Goal: Task Accomplishment & Management: Manage account settings

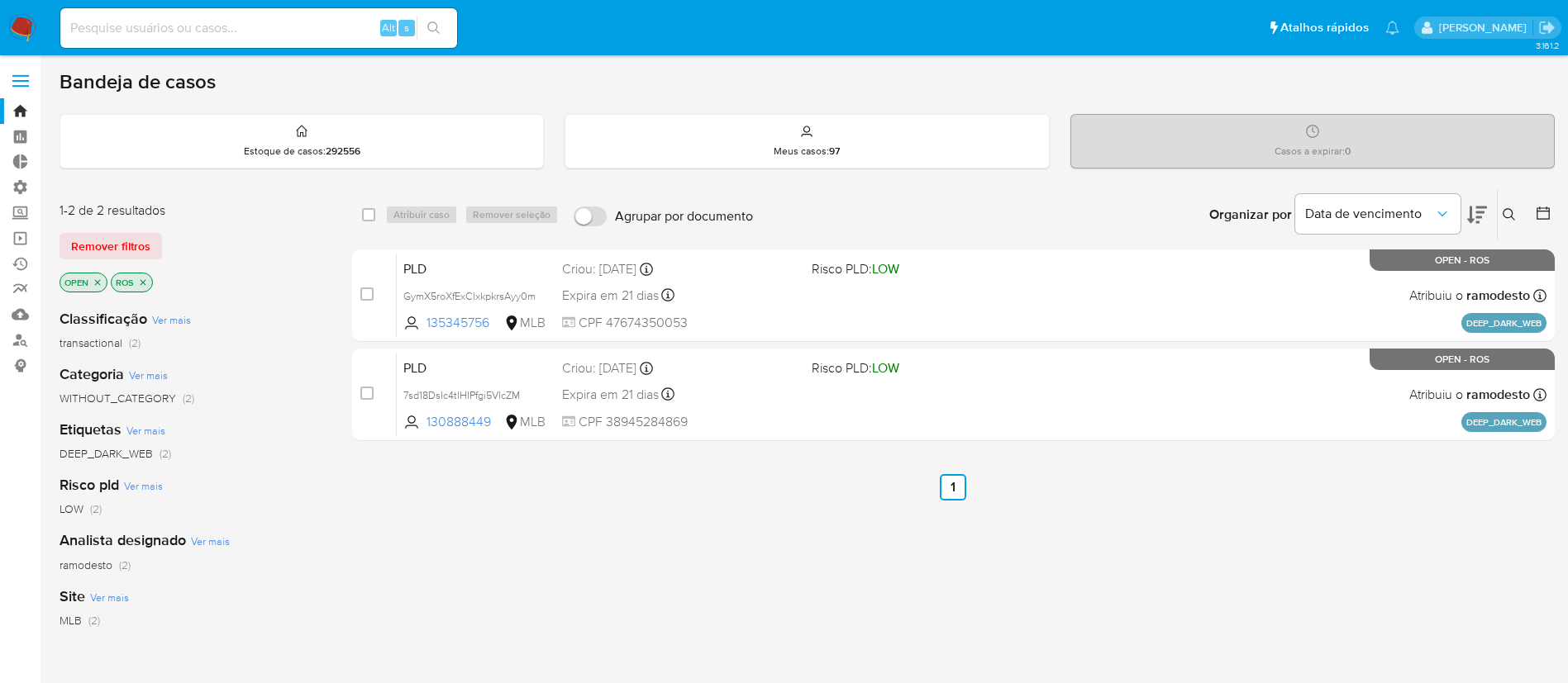
scroll to position [59, 0]
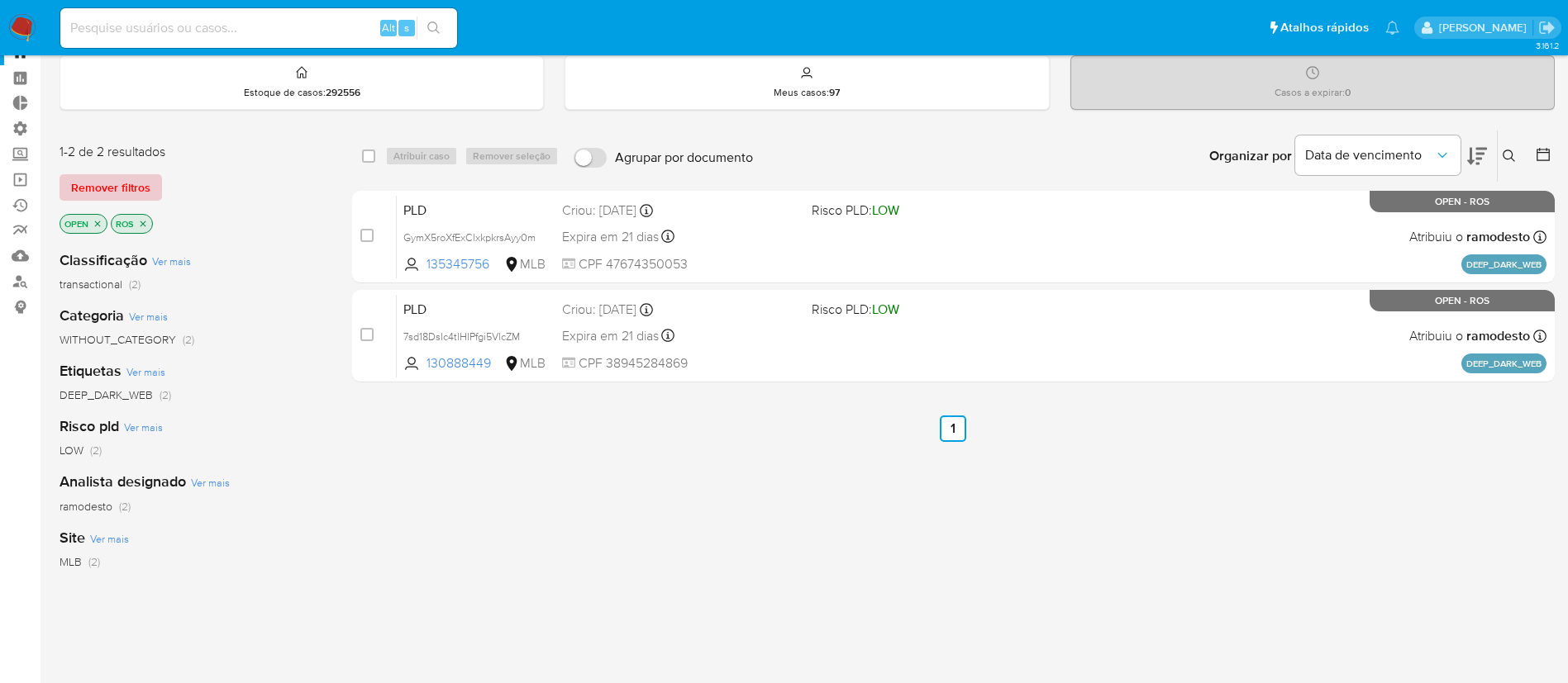
click at [128, 181] on span "Remover filtros" at bounding box center [111, 188] width 80 height 24
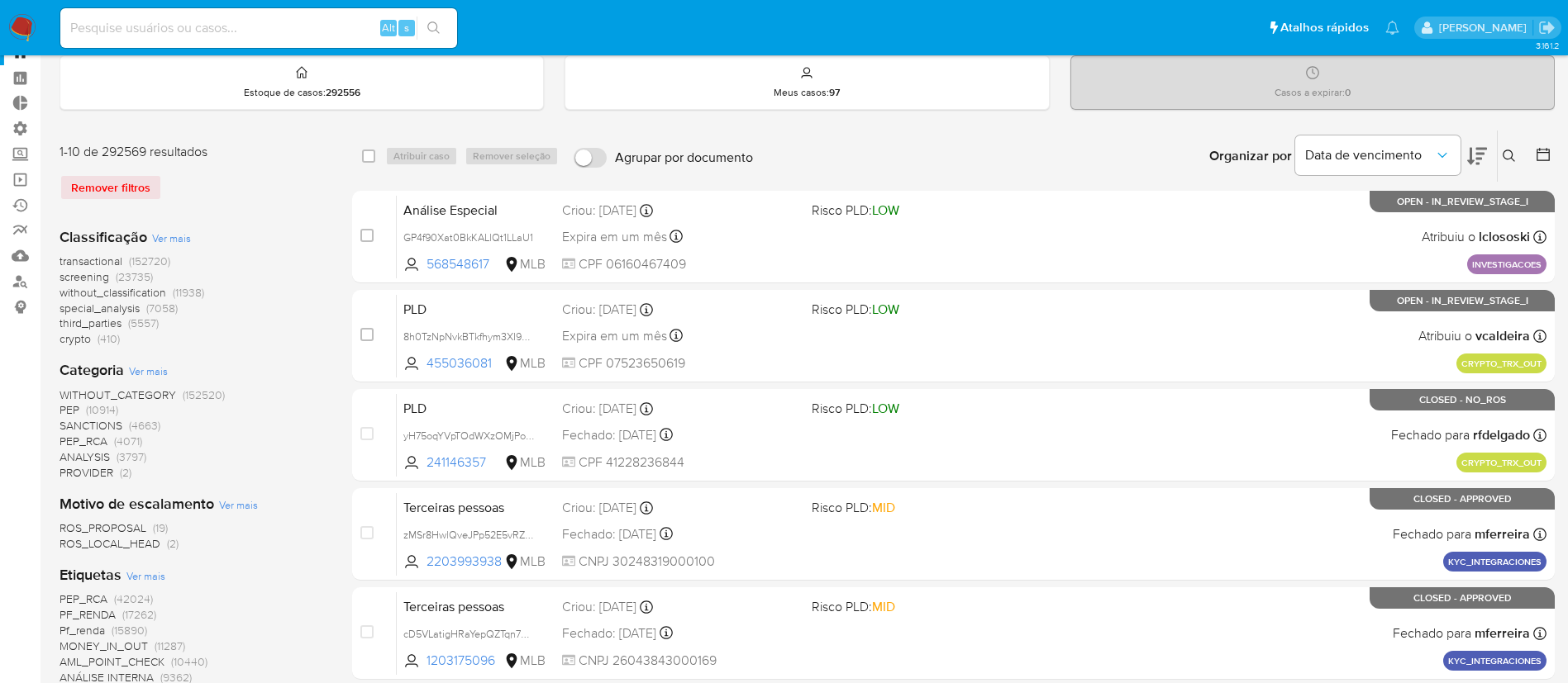
click at [1509, 151] on icon at bounding box center [1508, 156] width 14 height 14
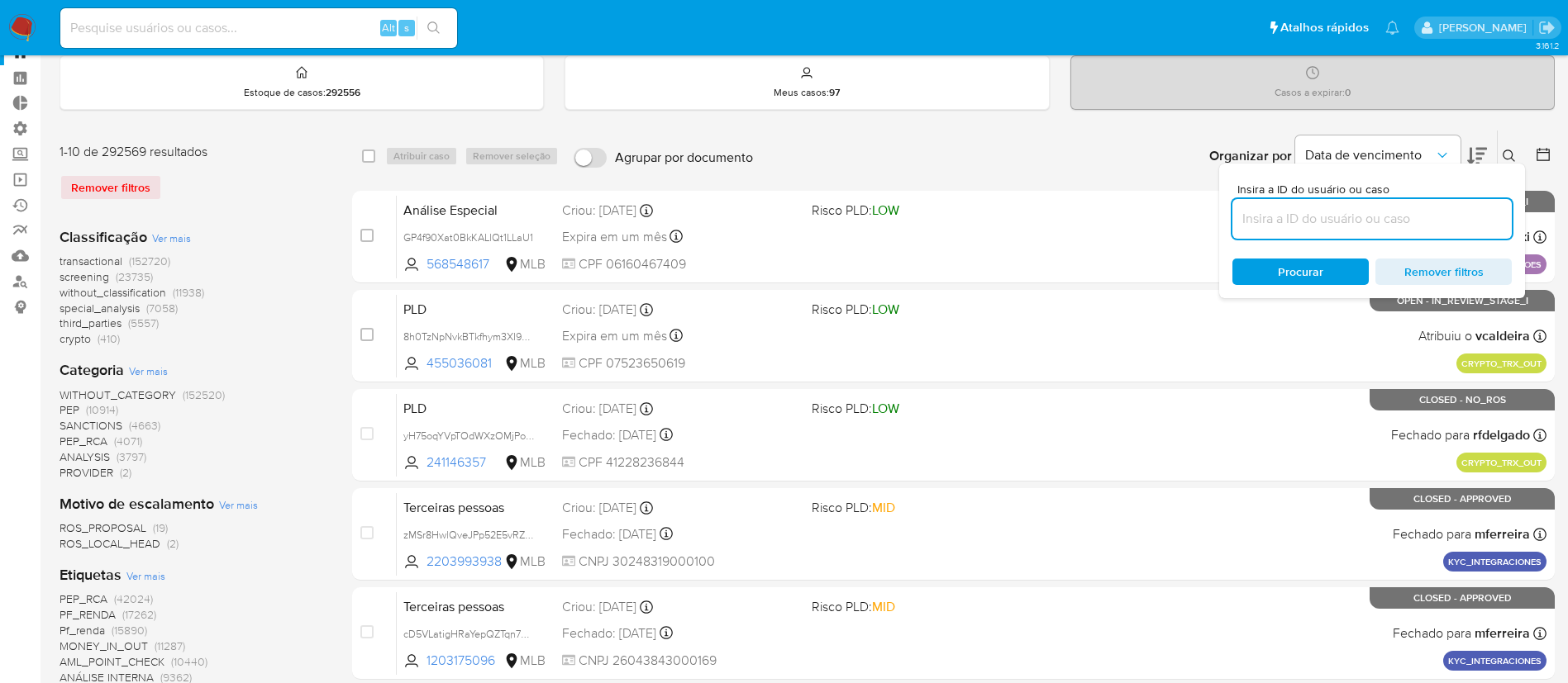
click at [1306, 215] on input at bounding box center [1372, 219] width 280 height 22
type input "SlaRxiEMQNgzmgbltuxJ6V0G"
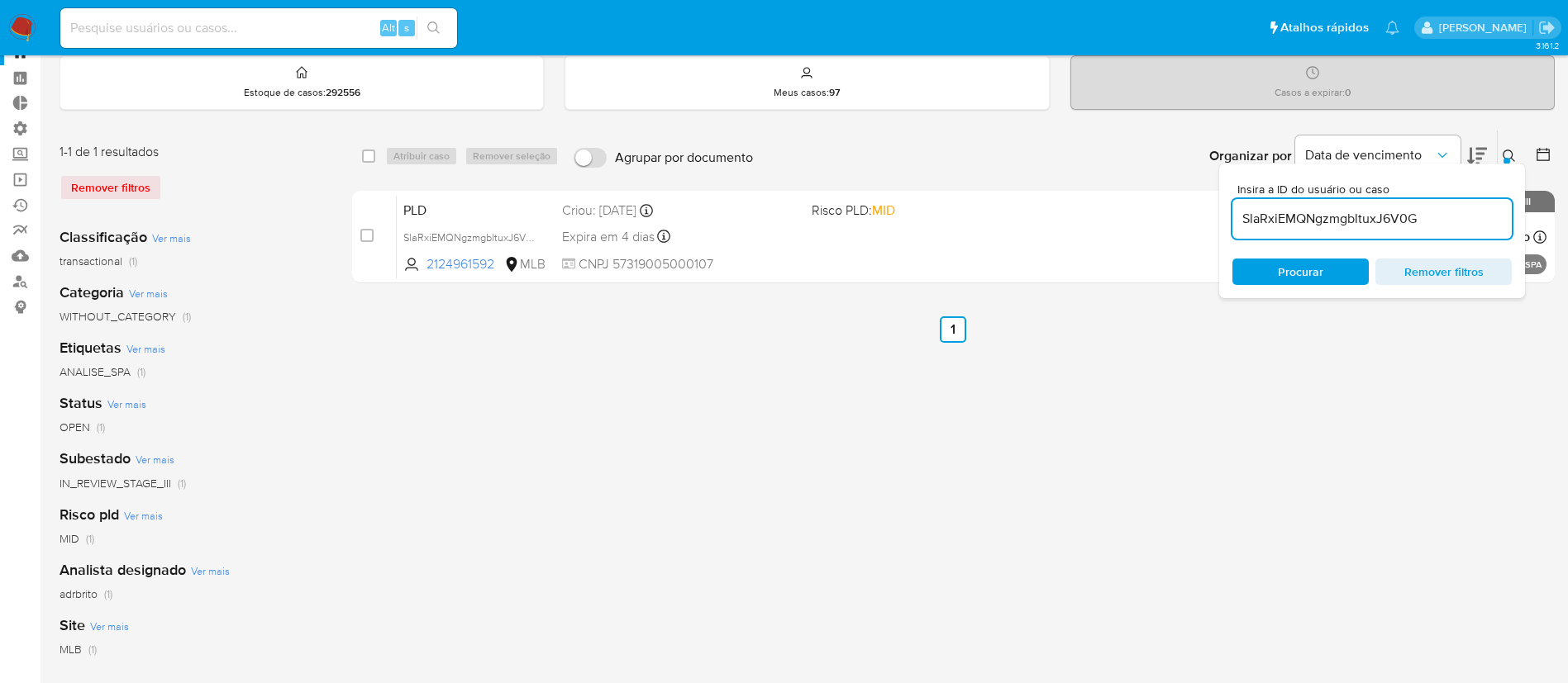
click at [1504, 160] on div at bounding box center [1506, 160] width 6 height 6
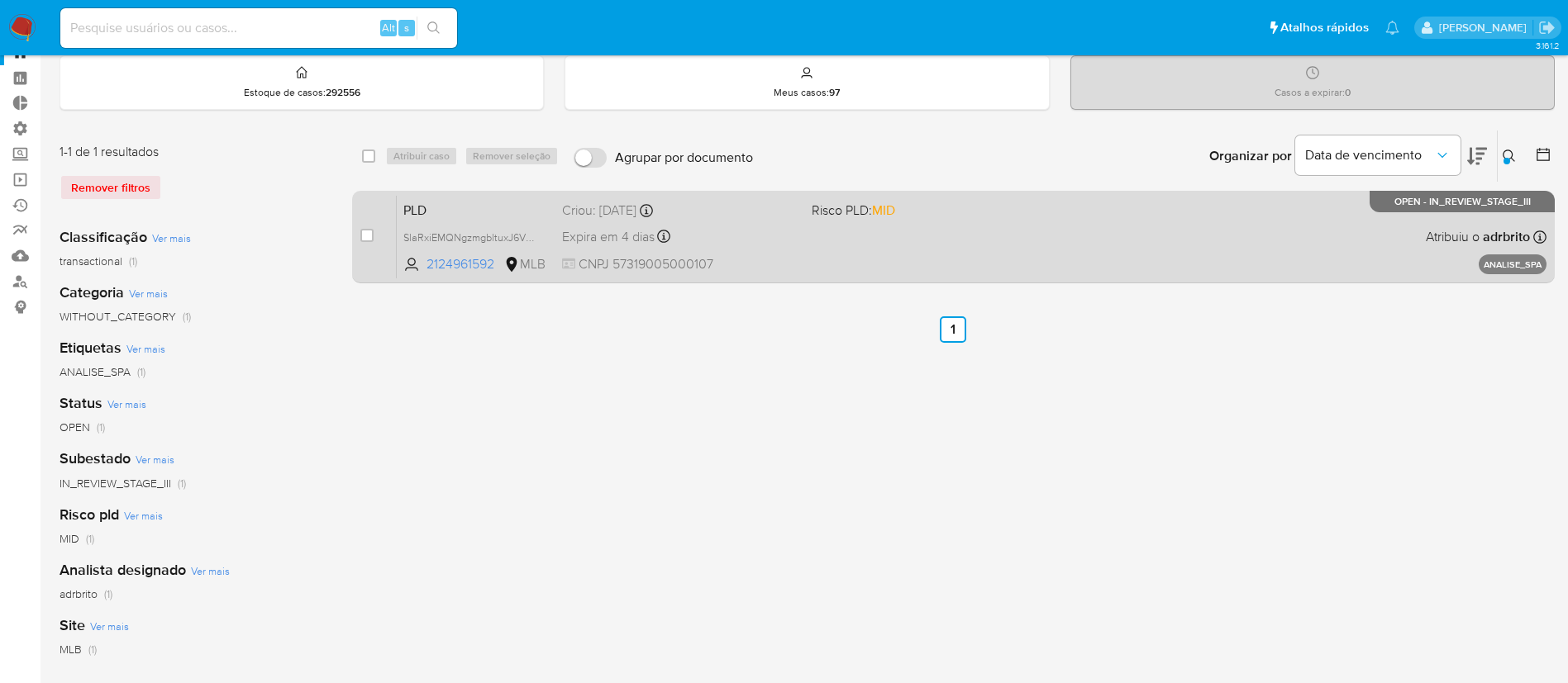
click at [632, 243] on span "Expira em 4 dias" at bounding box center [608, 237] width 92 height 18
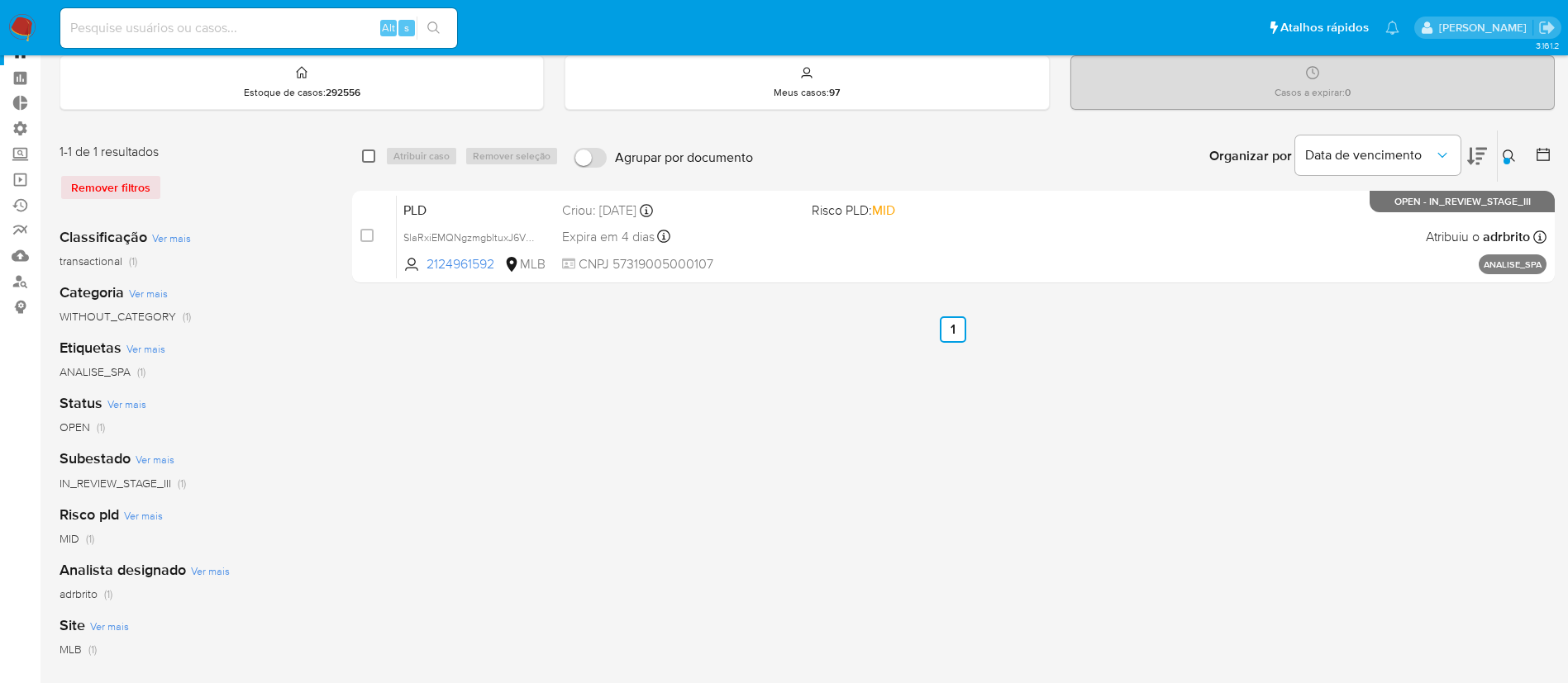
click at [365, 157] on input "checkbox" at bounding box center [368, 156] width 14 height 14
checkbox input "true"
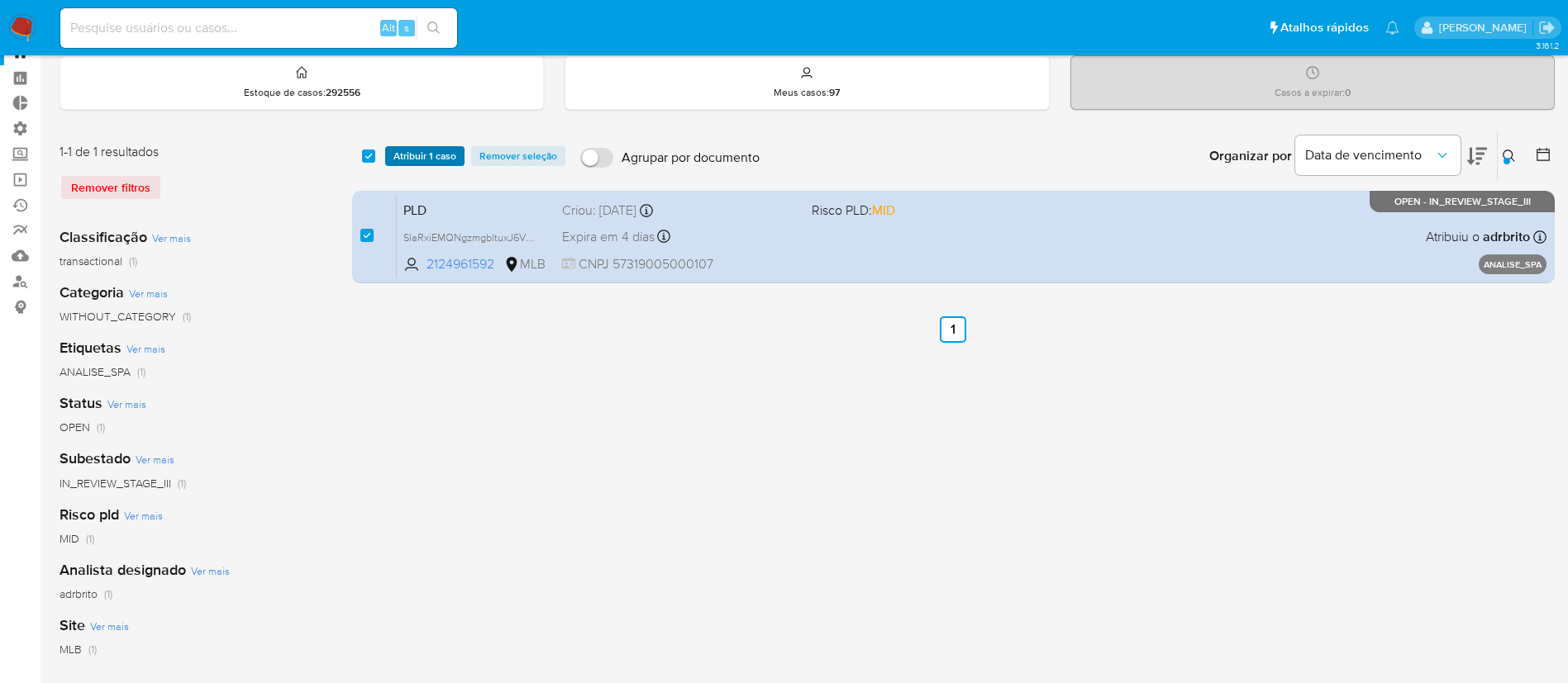
click at [406, 160] on span "Atribuir 1 caso" at bounding box center [424, 156] width 62 height 16
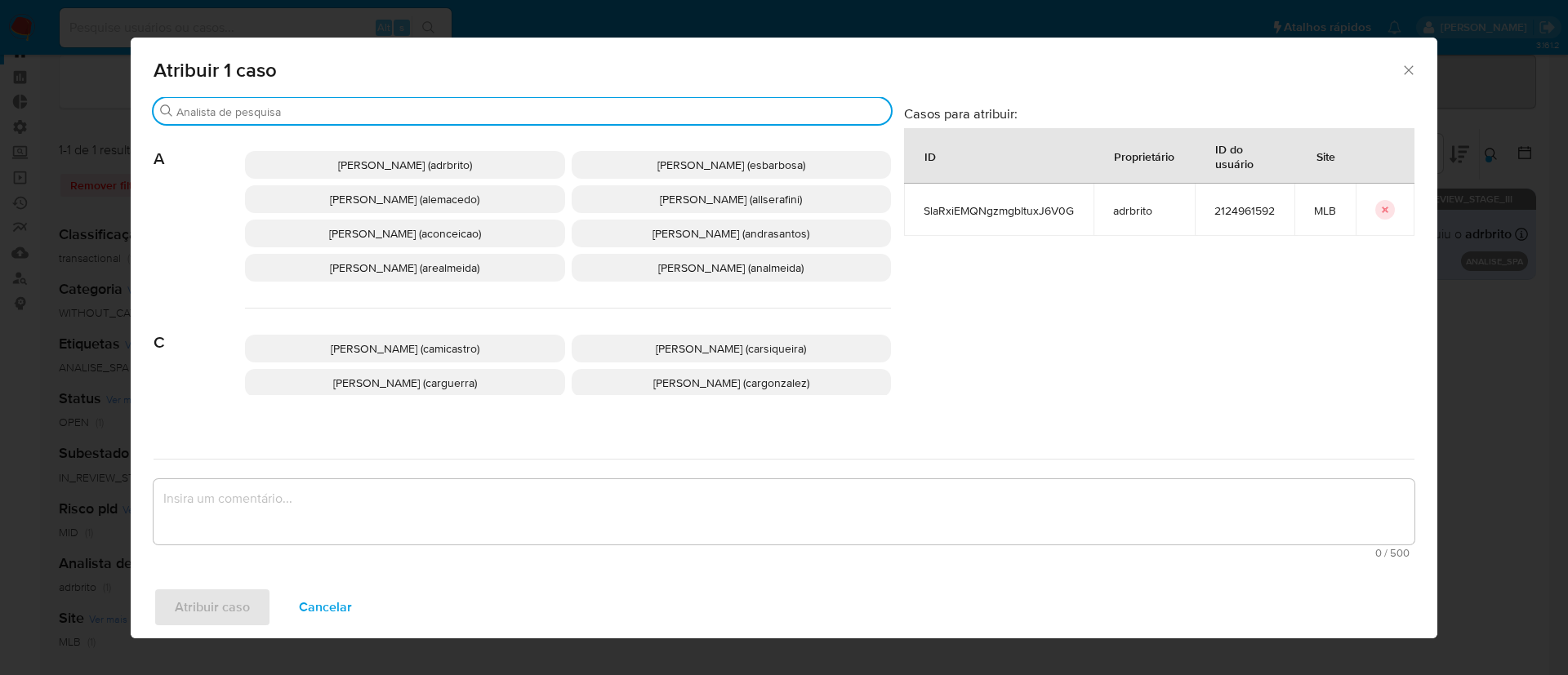
click at [371, 114] on input "Buscar" at bounding box center [530, 112] width 708 height 14
type input "d"
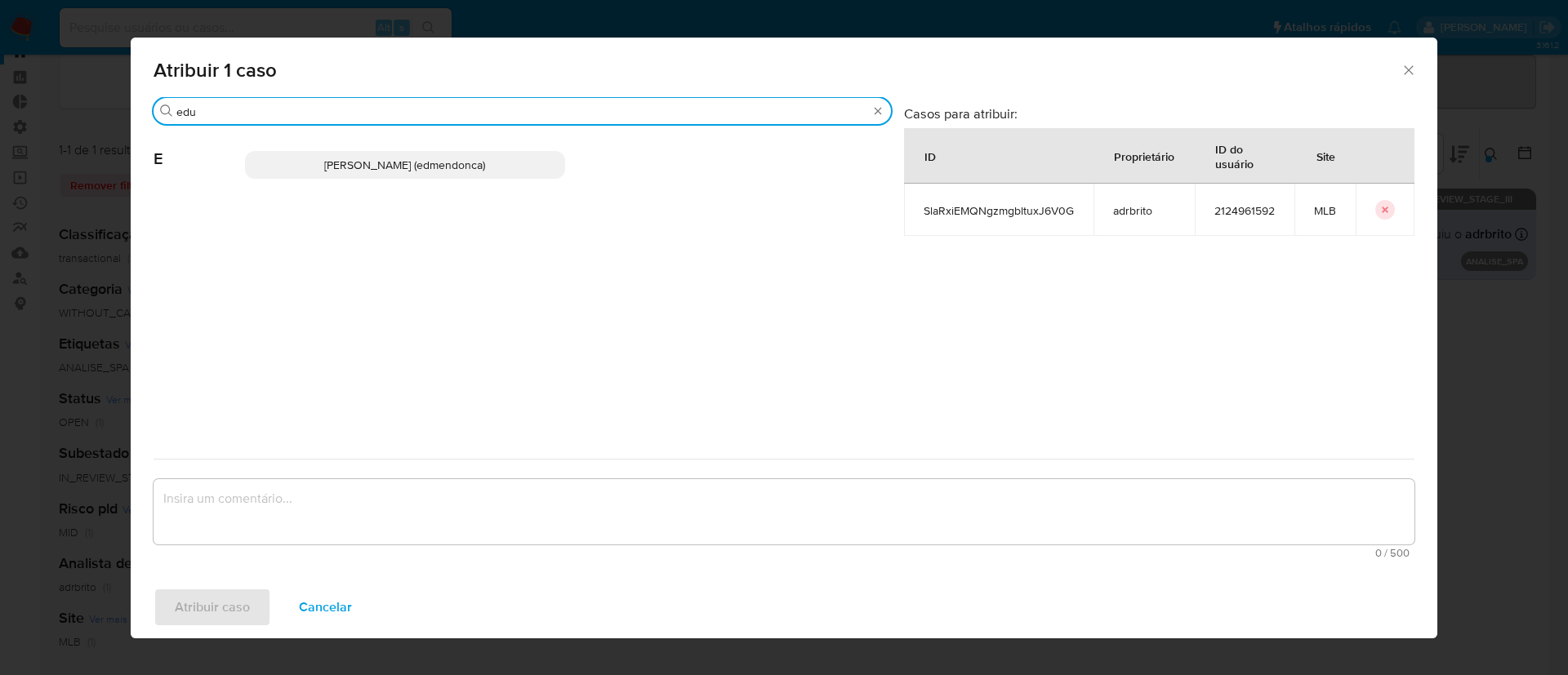
type input "edu"
click at [376, 164] on span "Eduardo Mendonca Dutra (edmendonca)" at bounding box center [405, 165] width 161 height 16
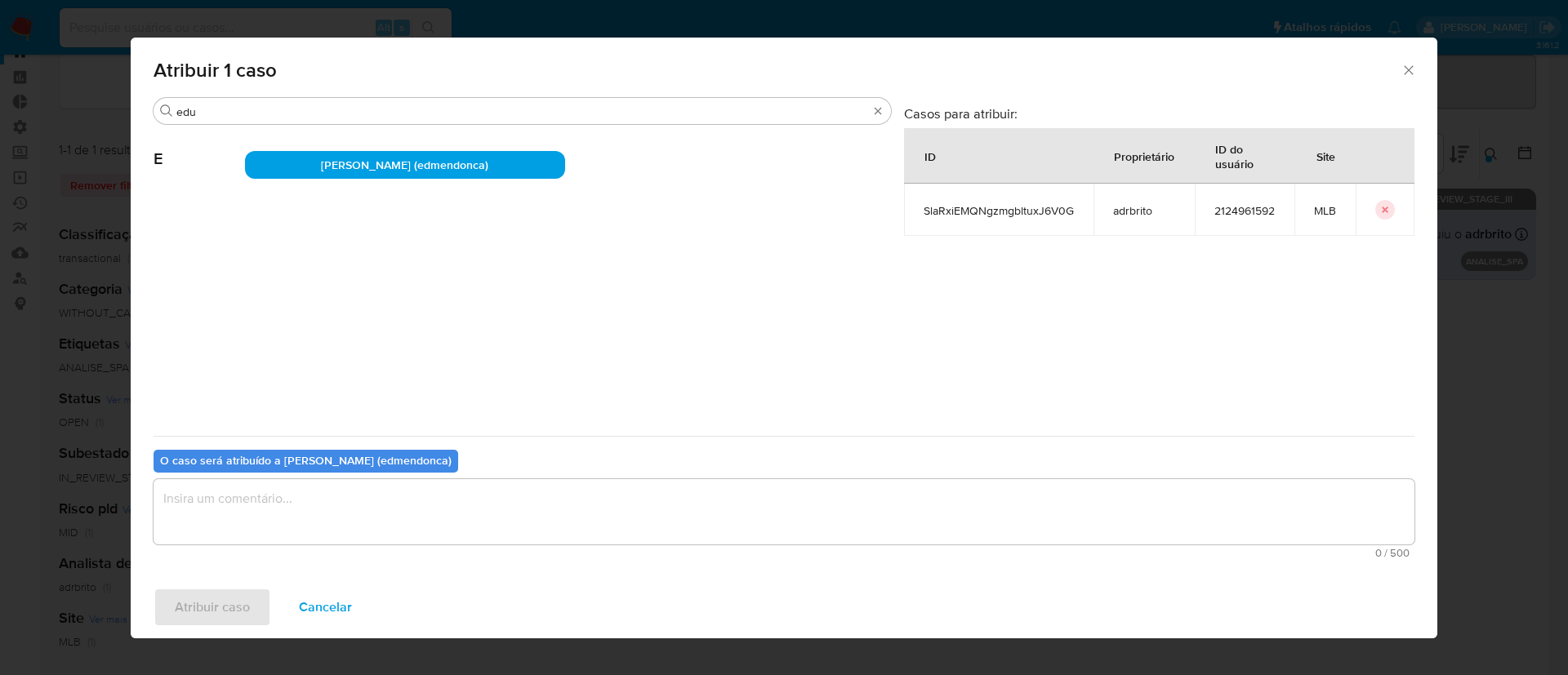
click at [290, 513] on textarea "assign-modal" at bounding box center [784, 511] width 1260 height 65
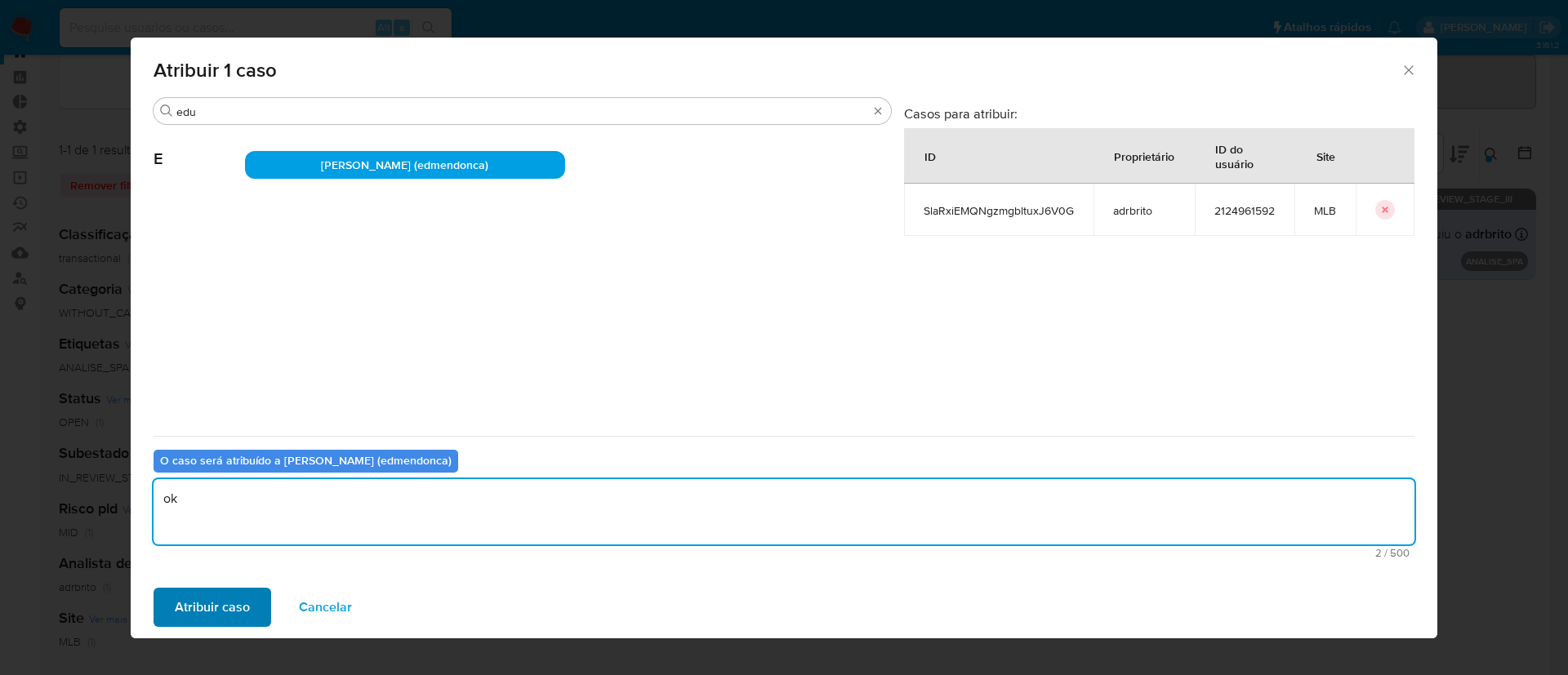
type textarea "ok"
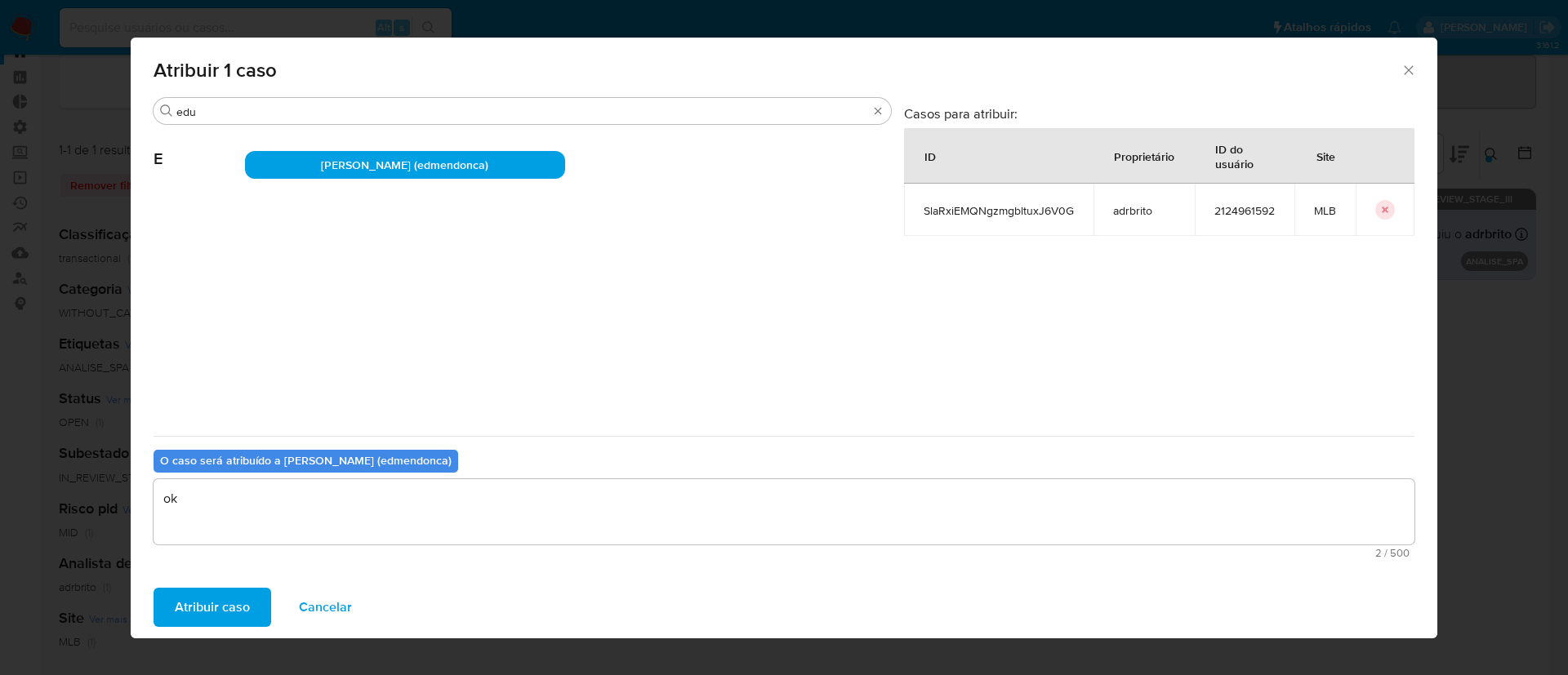
click at [203, 608] on span "Atribuir caso" at bounding box center [212, 607] width 75 height 36
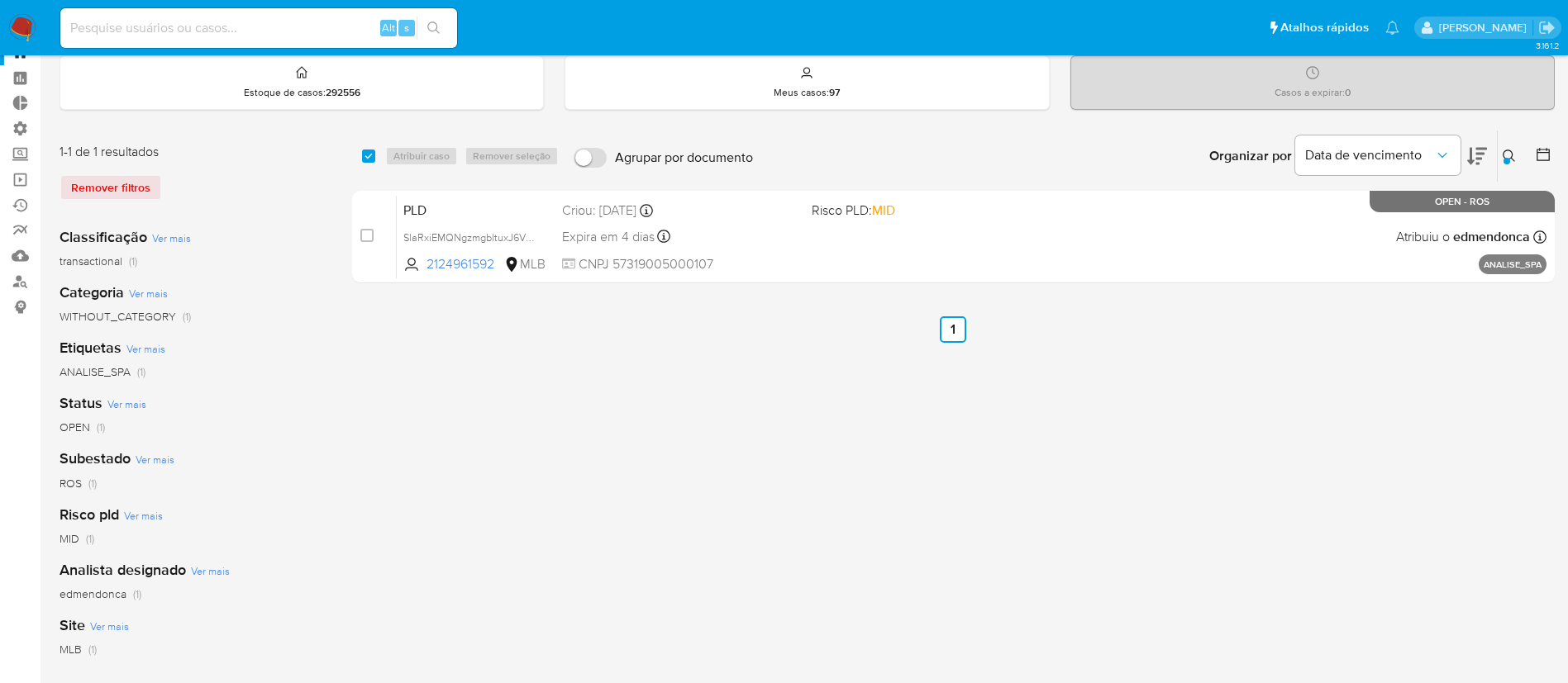
click at [1513, 157] on icon at bounding box center [1508, 156] width 14 height 14
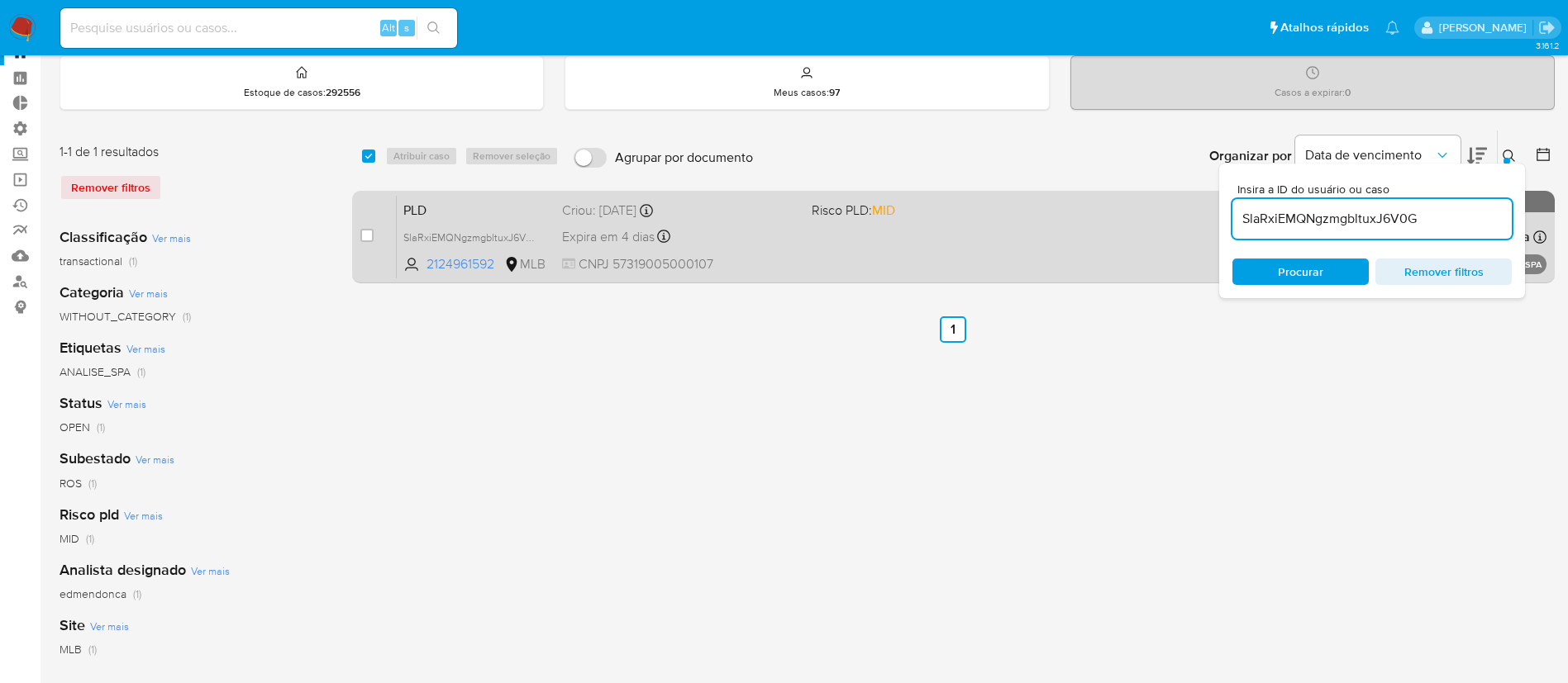
drag, startPoint x: 1433, startPoint y: 223, endPoint x: 1167, endPoint y: 204, distance: 266.7
click at [1167, 204] on div "select-all-cases-checkbox Atribuir caso Remover seleção Agrupar por documento O…" at bounding box center [953, 209] width 1202 height 160
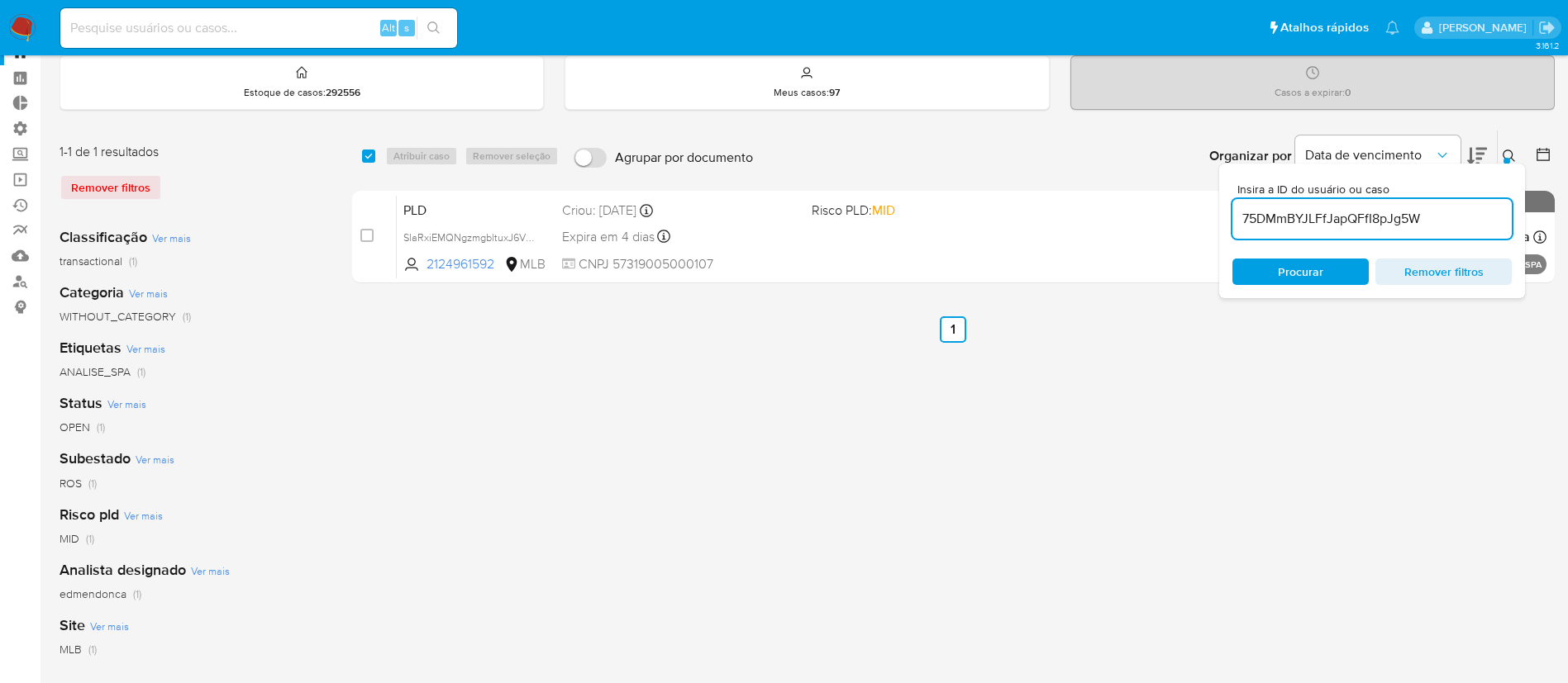
type input "75DMmBYJLFfJapQFfI8pJg5W"
click at [1504, 149] on icon at bounding box center [1508, 156] width 14 height 14
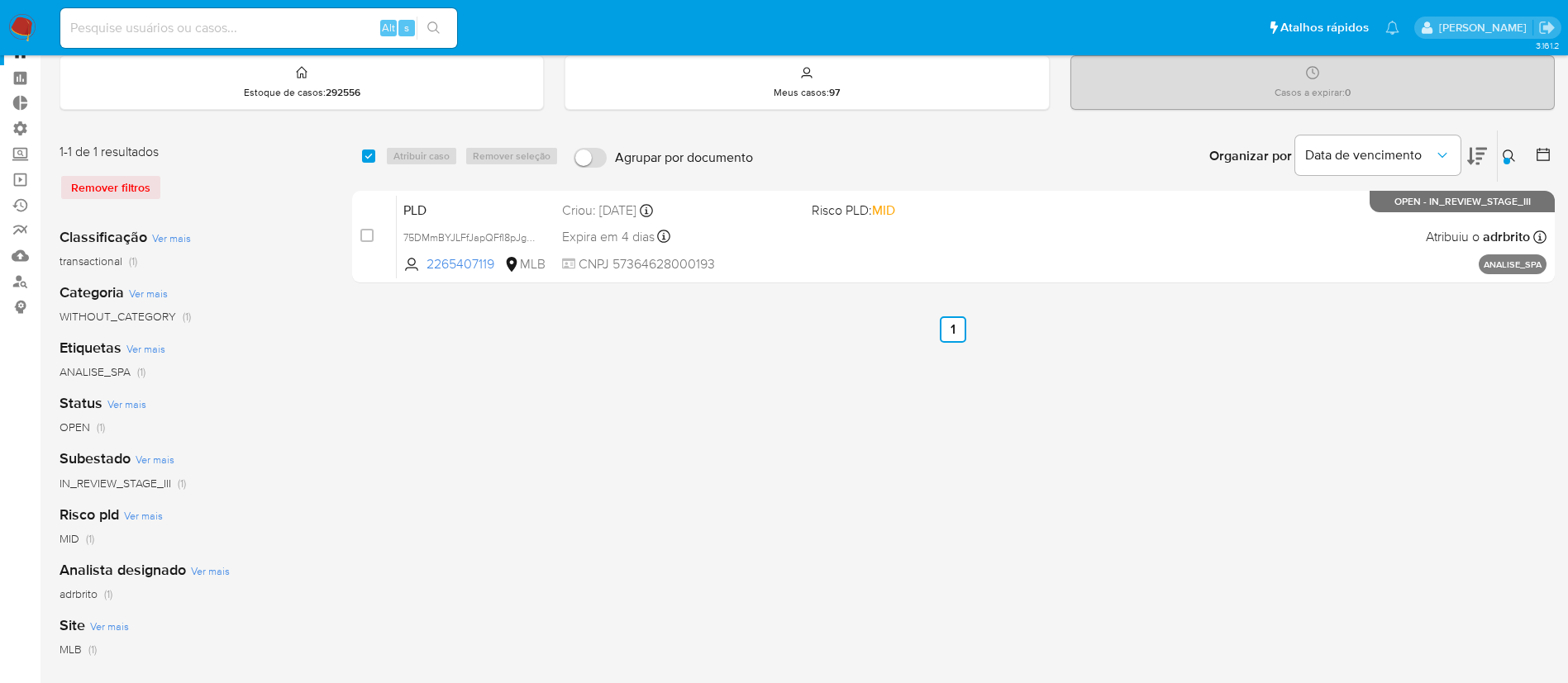
click at [706, 494] on div "select-all-cases-checkbox Atribuir caso Remover seleção Agrupar por documento O…" at bounding box center [953, 492] width 1202 height 726
click at [612, 218] on div "Criou: 27/08/2025 10:38:09" at bounding box center [575, 211] width 112 height 16
click at [369, 154] on input "checkbox" at bounding box center [368, 156] width 14 height 14
checkbox input "true"
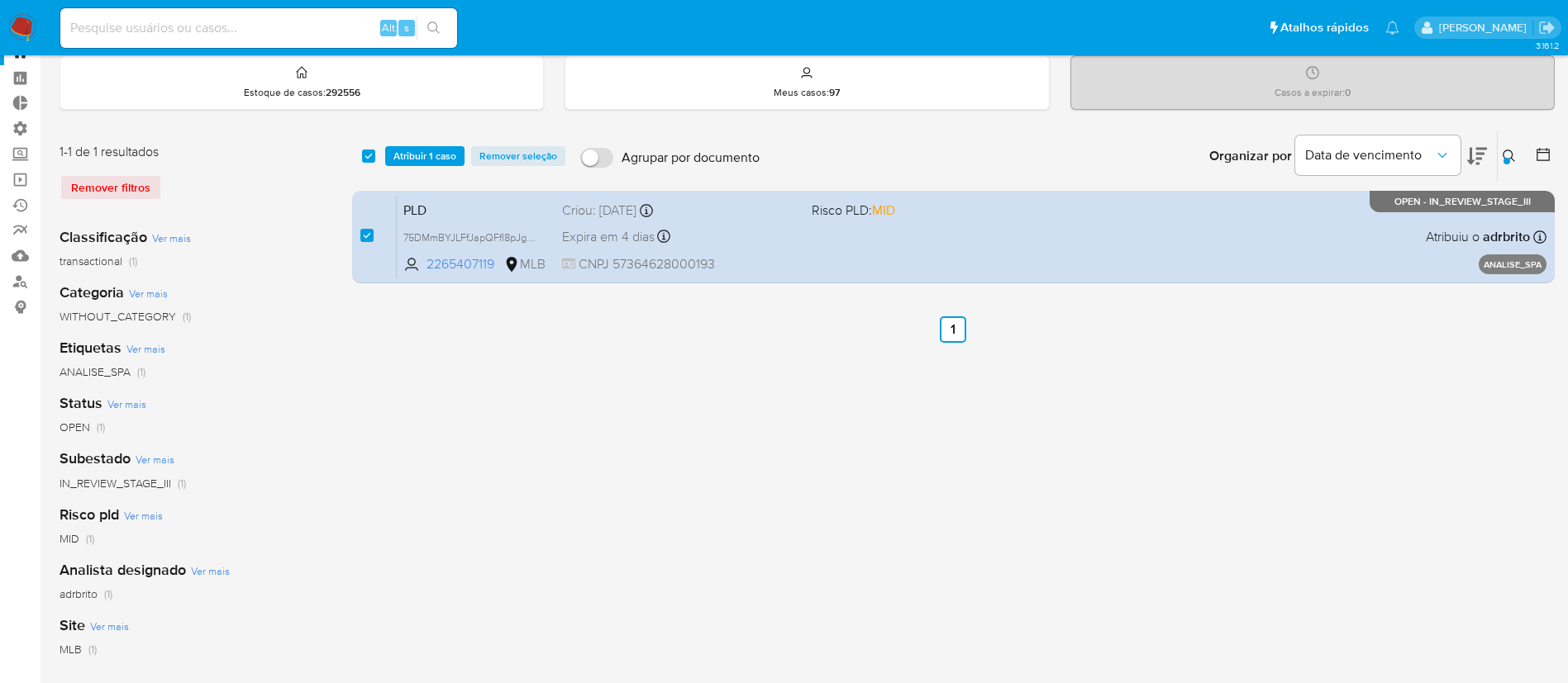
click at [422, 147] on span "Atribuir 1 caso" at bounding box center [424, 156] width 62 height 16
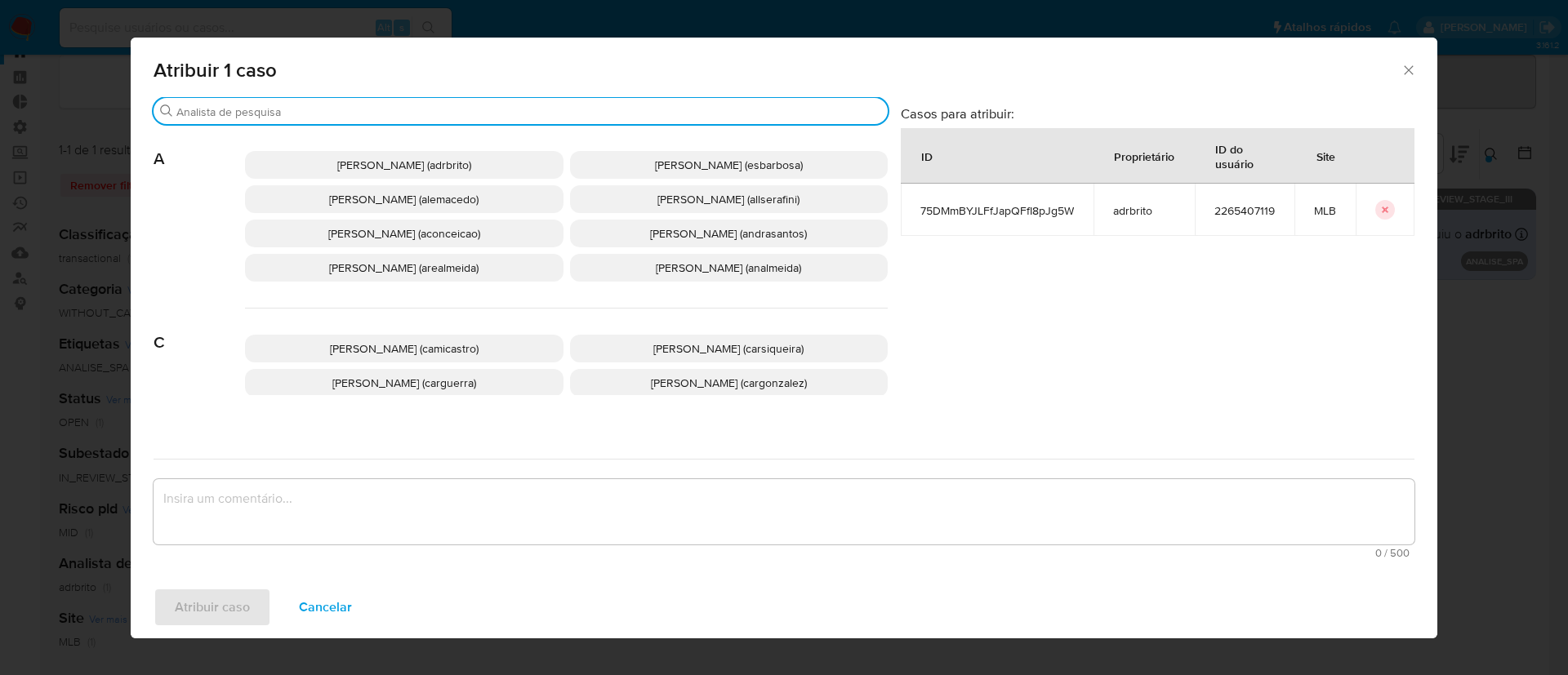
click at [353, 114] on input "Buscar" at bounding box center [528, 112] width 704 height 14
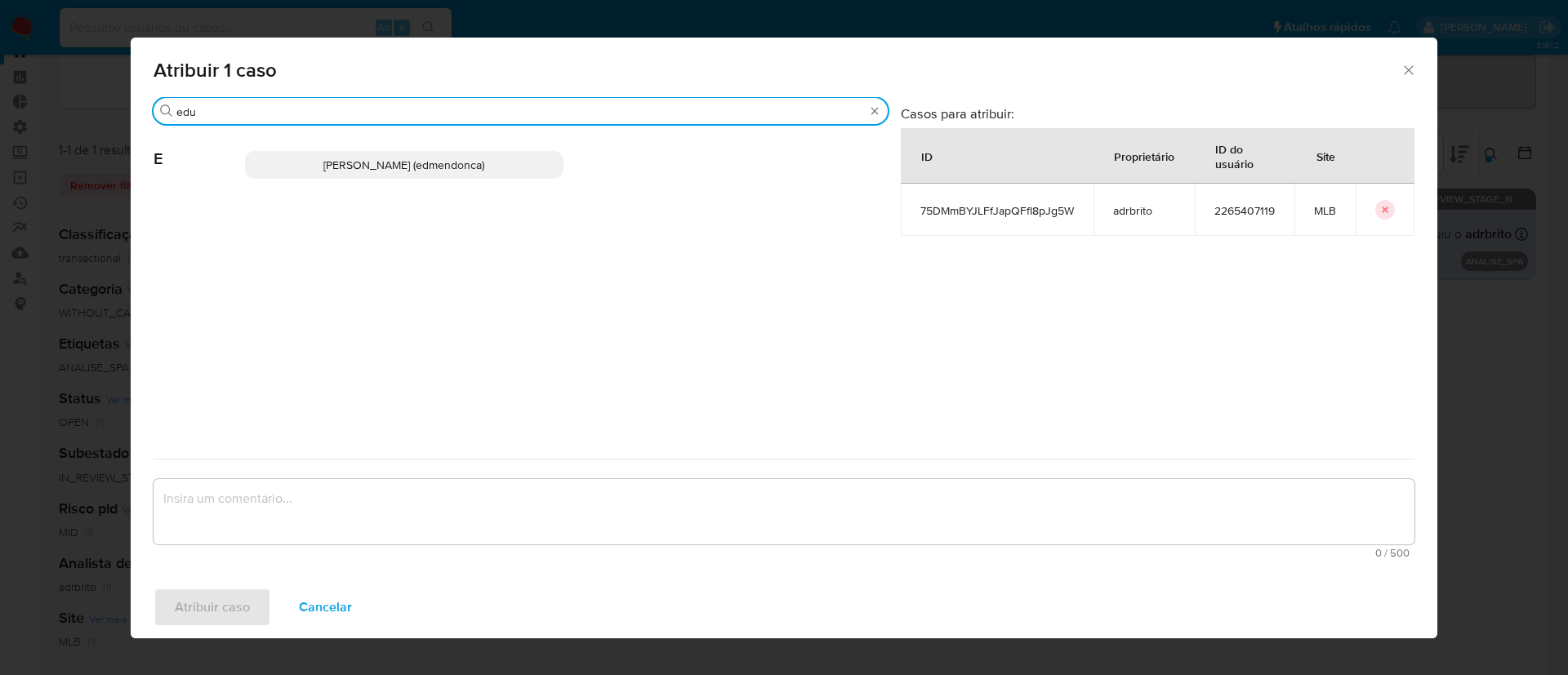
type input "edu"
click at [355, 162] on span "Eduardo Mendonca Dutra (edmendonca)" at bounding box center [404, 165] width 161 height 16
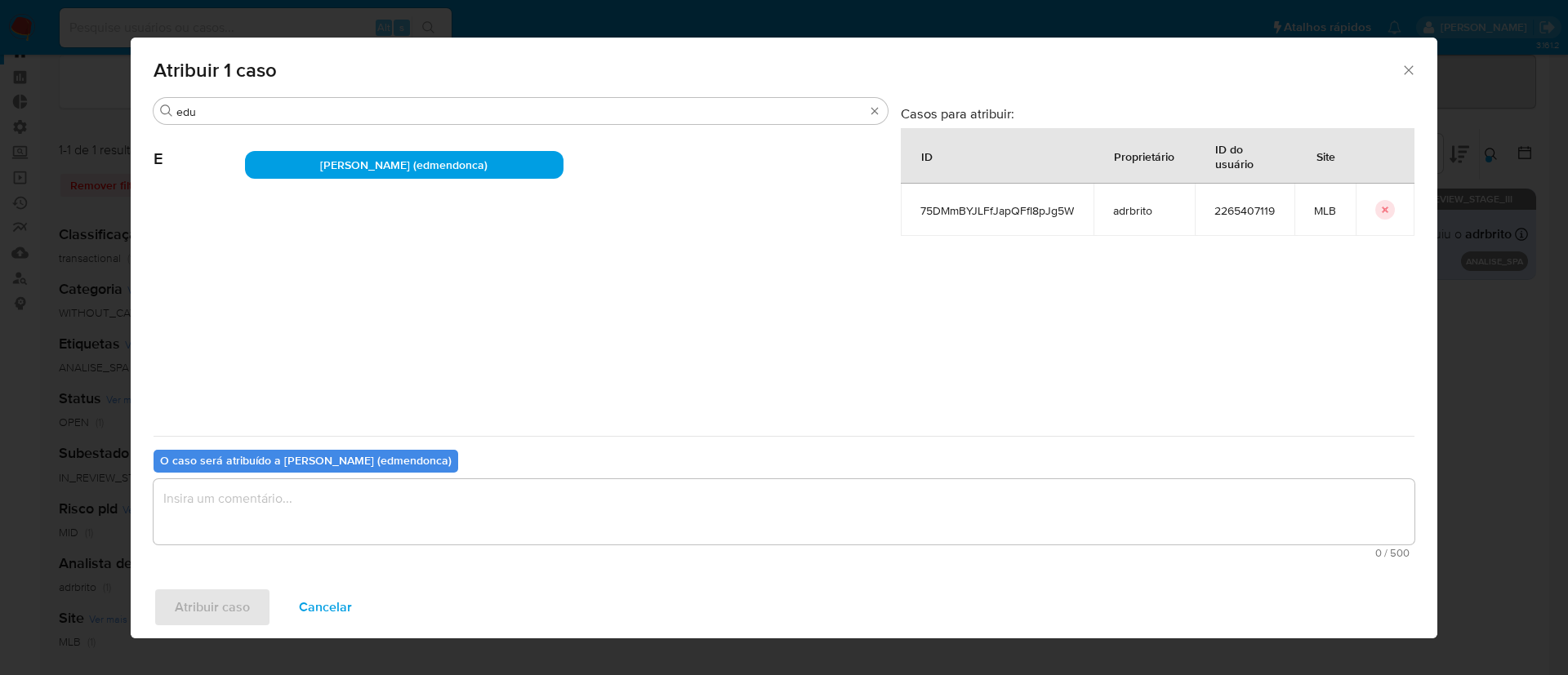
click at [297, 508] on textarea "assign-modal" at bounding box center [784, 511] width 1260 height 65
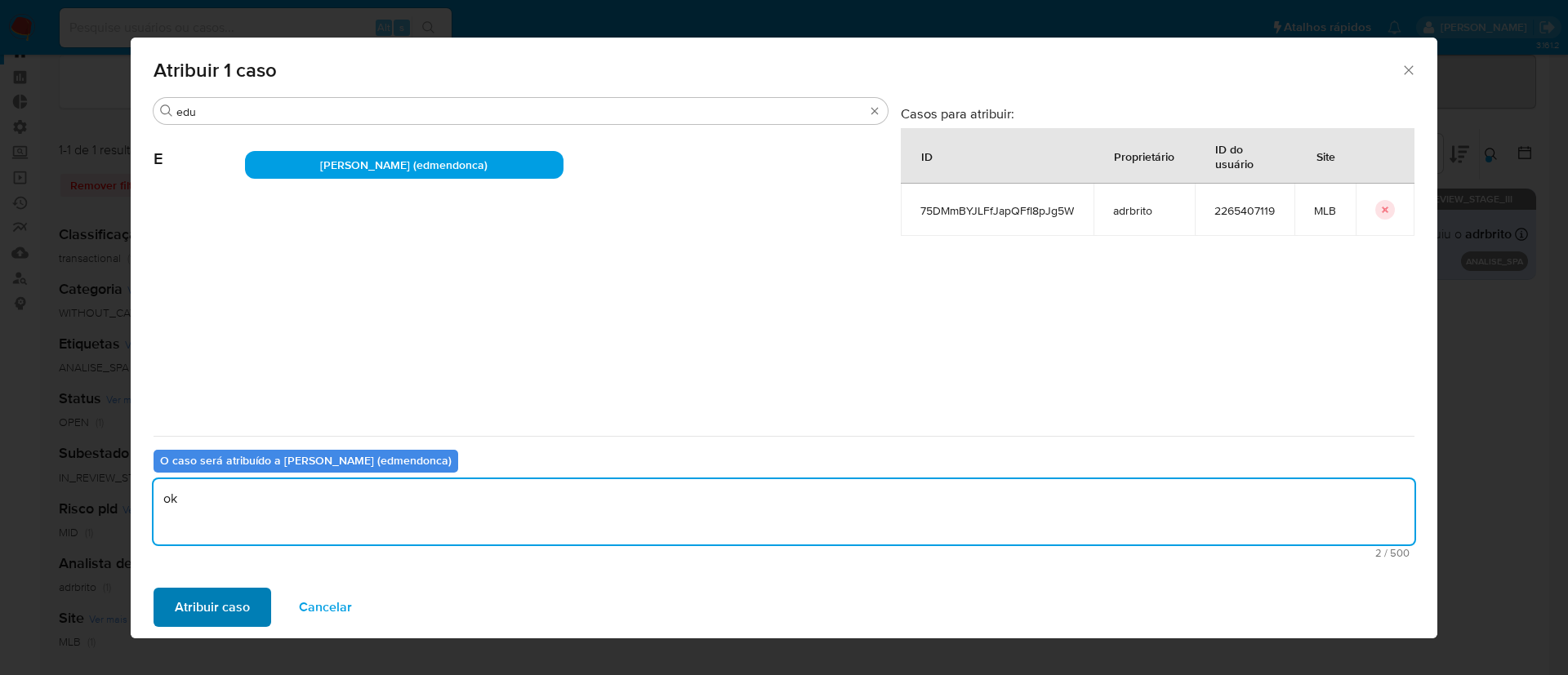
type textarea "ok"
click at [230, 603] on span "Atribuir caso" at bounding box center [212, 607] width 75 height 36
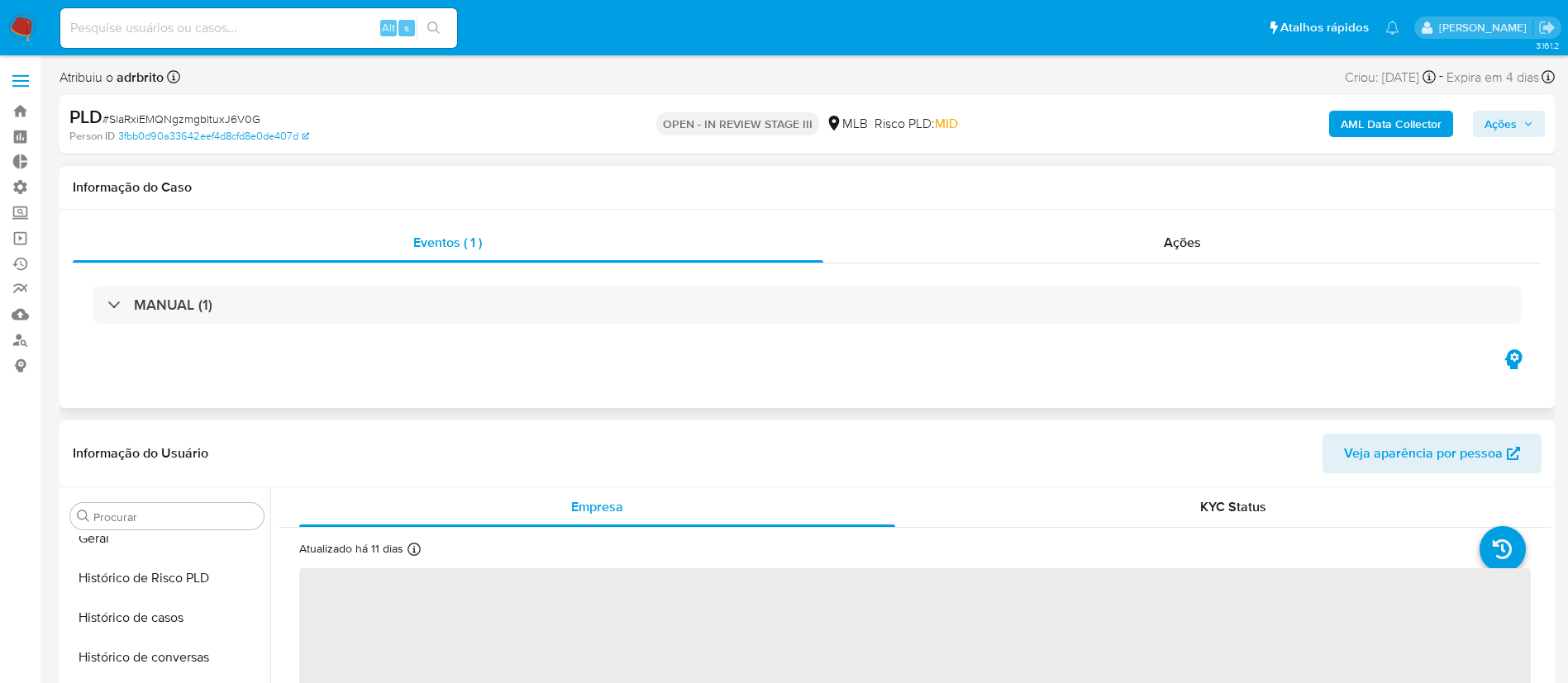
scroll to position [857, 0]
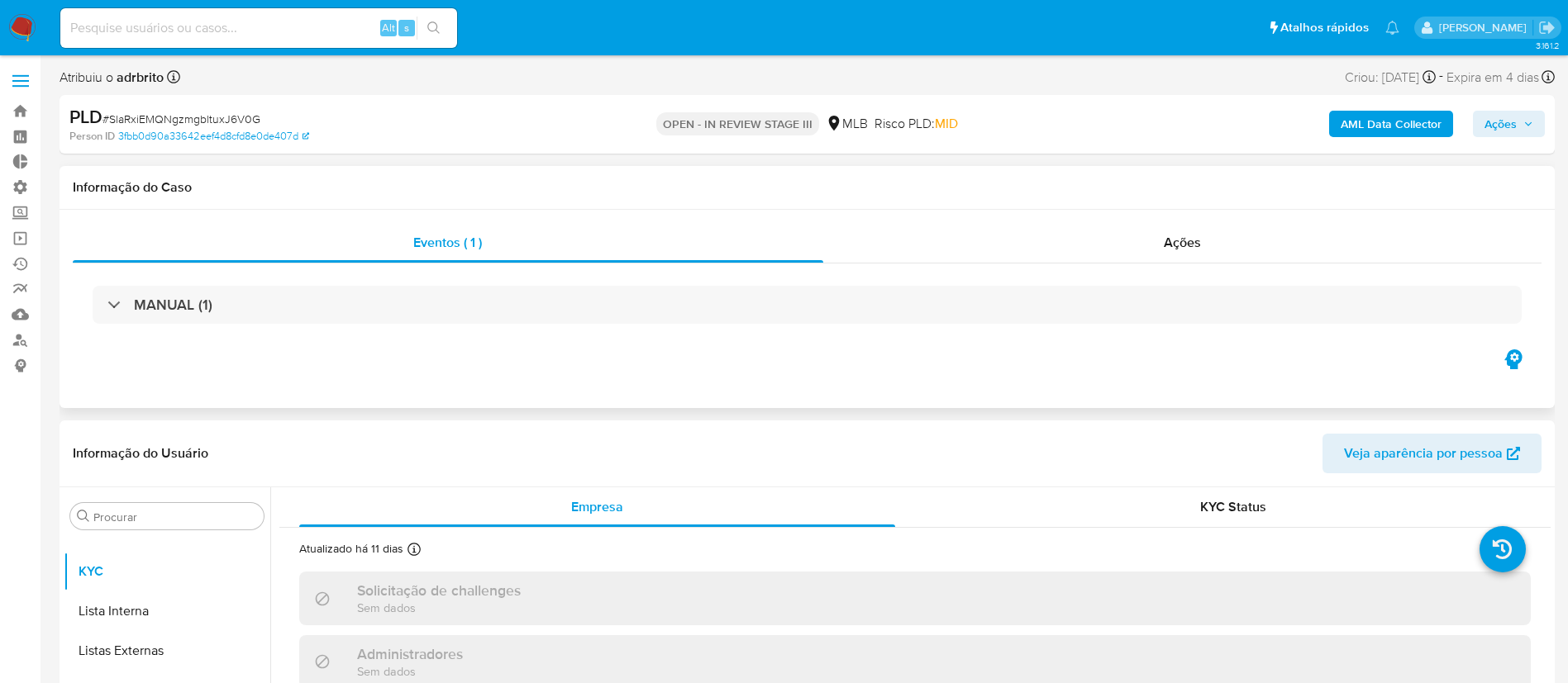
select select "10"
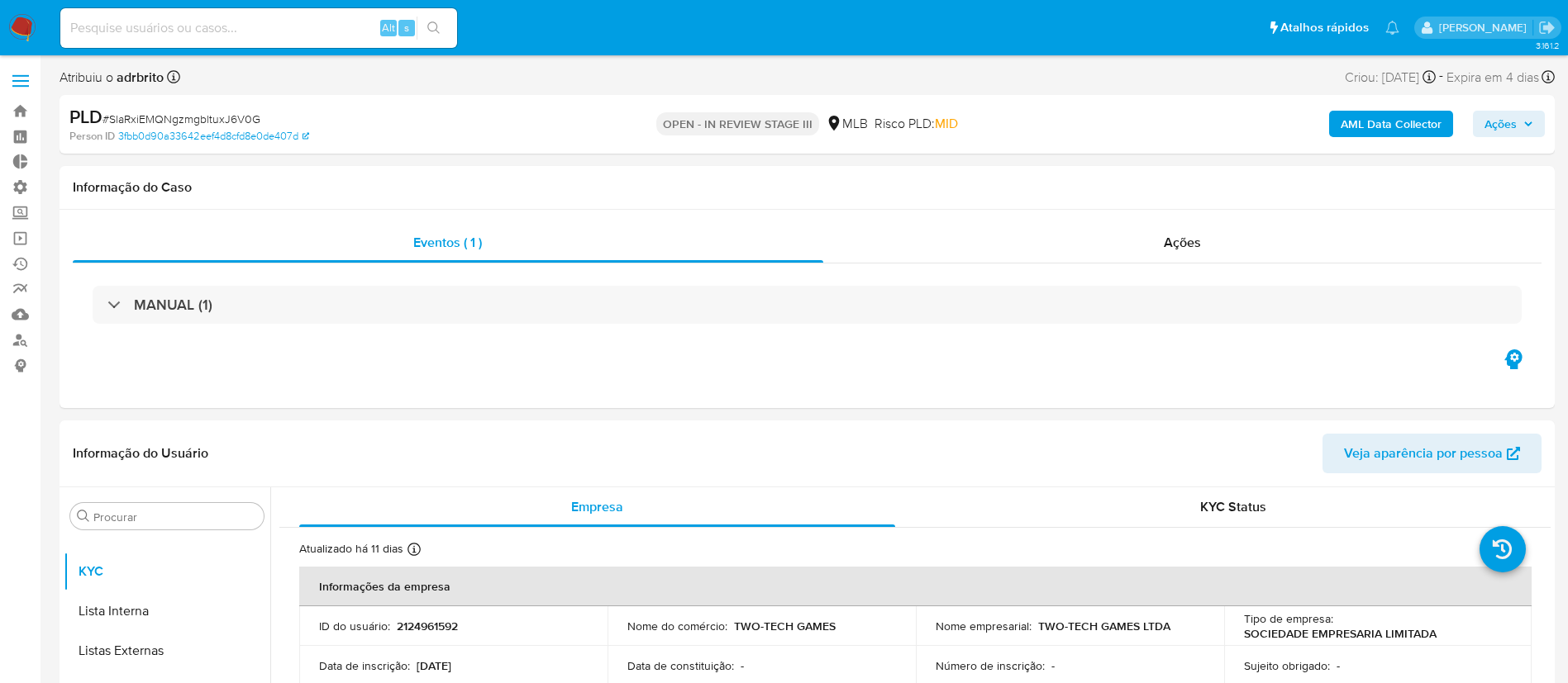
click at [1514, 128] on span "Ações" at bounding box center [1500, 123] width 33 height 26
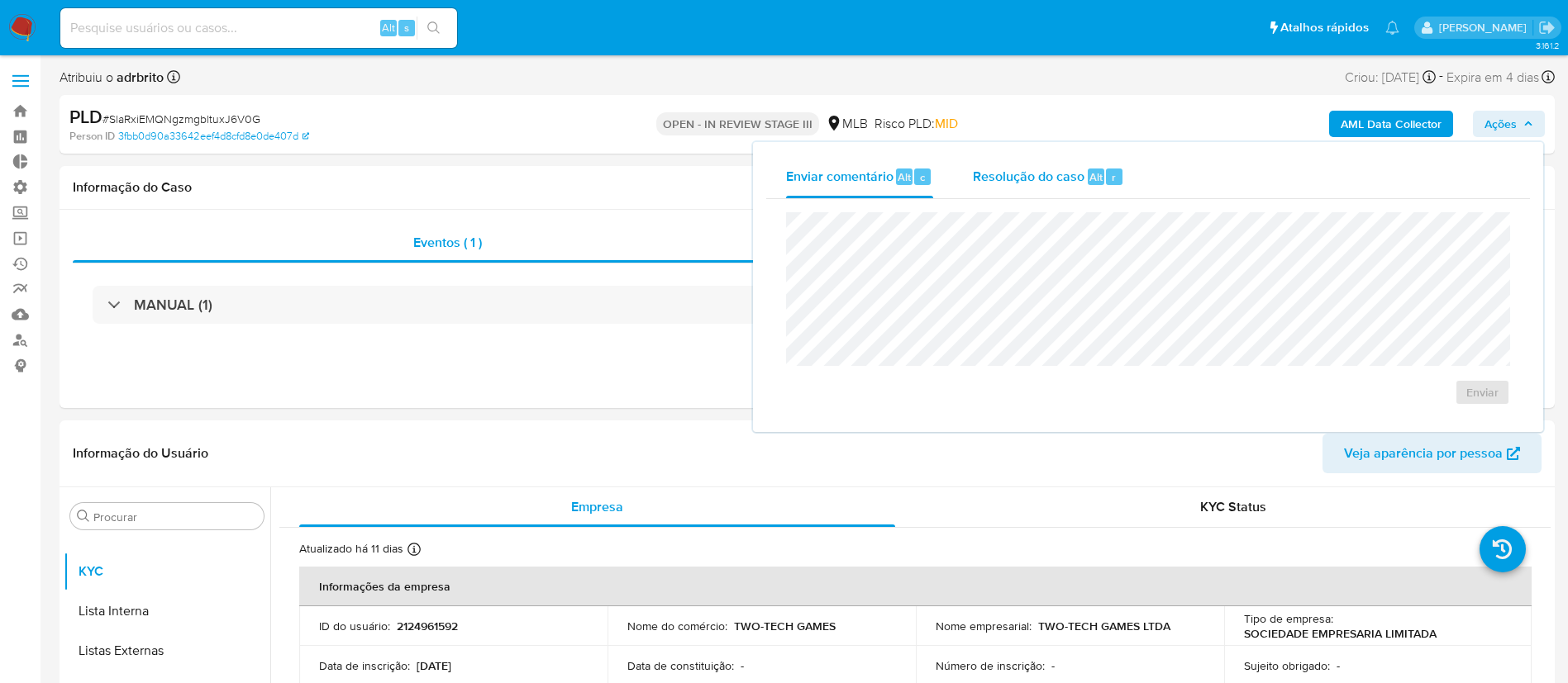
click at [1069, 173] on span "Resolução do caso" at bounding box center [1028, 175] width 111 height 19
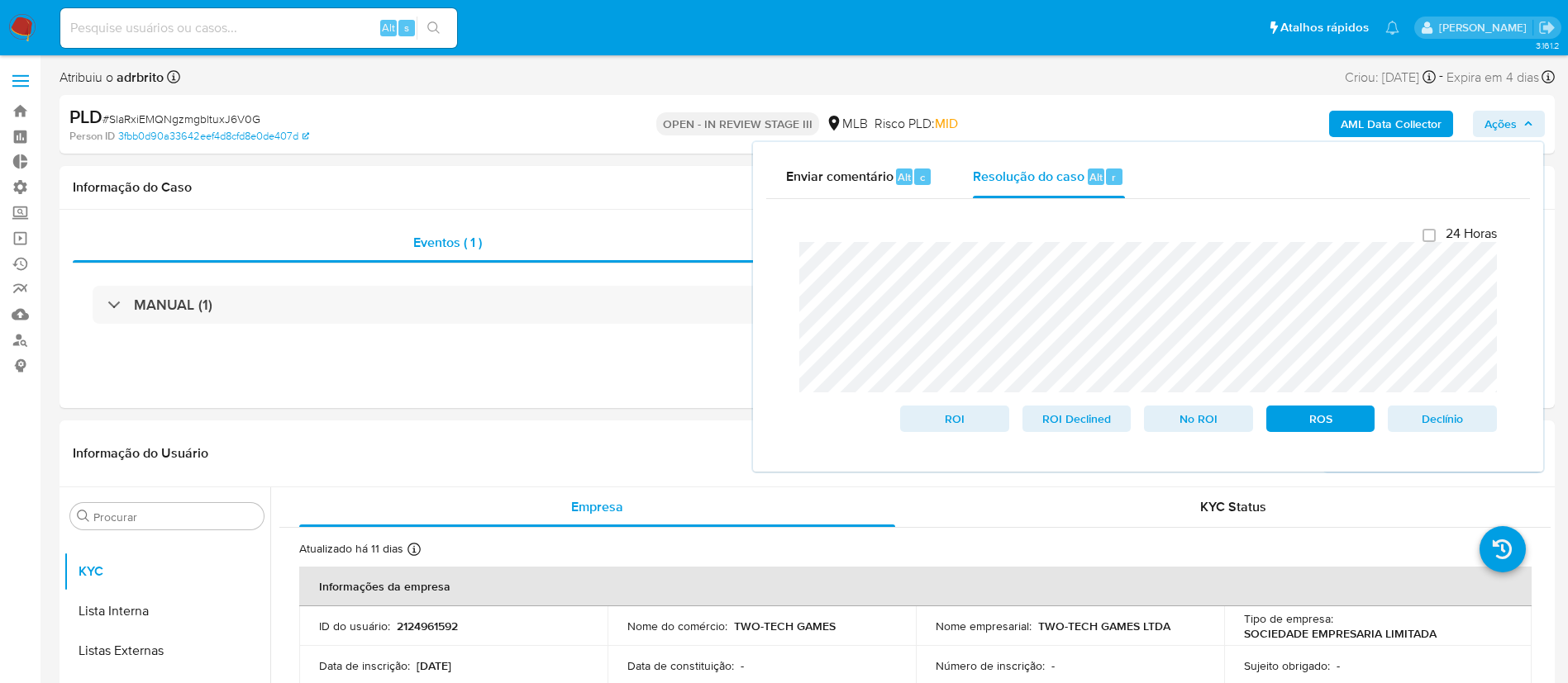
click at [757, 247] on div "Enviar comentário Alt c Resolução do caso Alt r Fechamento do caso 24 Horas ROI…" at bounding box center [1147, 307] width 790 height 329
click at [1320, 421] on span "ROS" at bounding box center [1320, 419] width 86 height 24
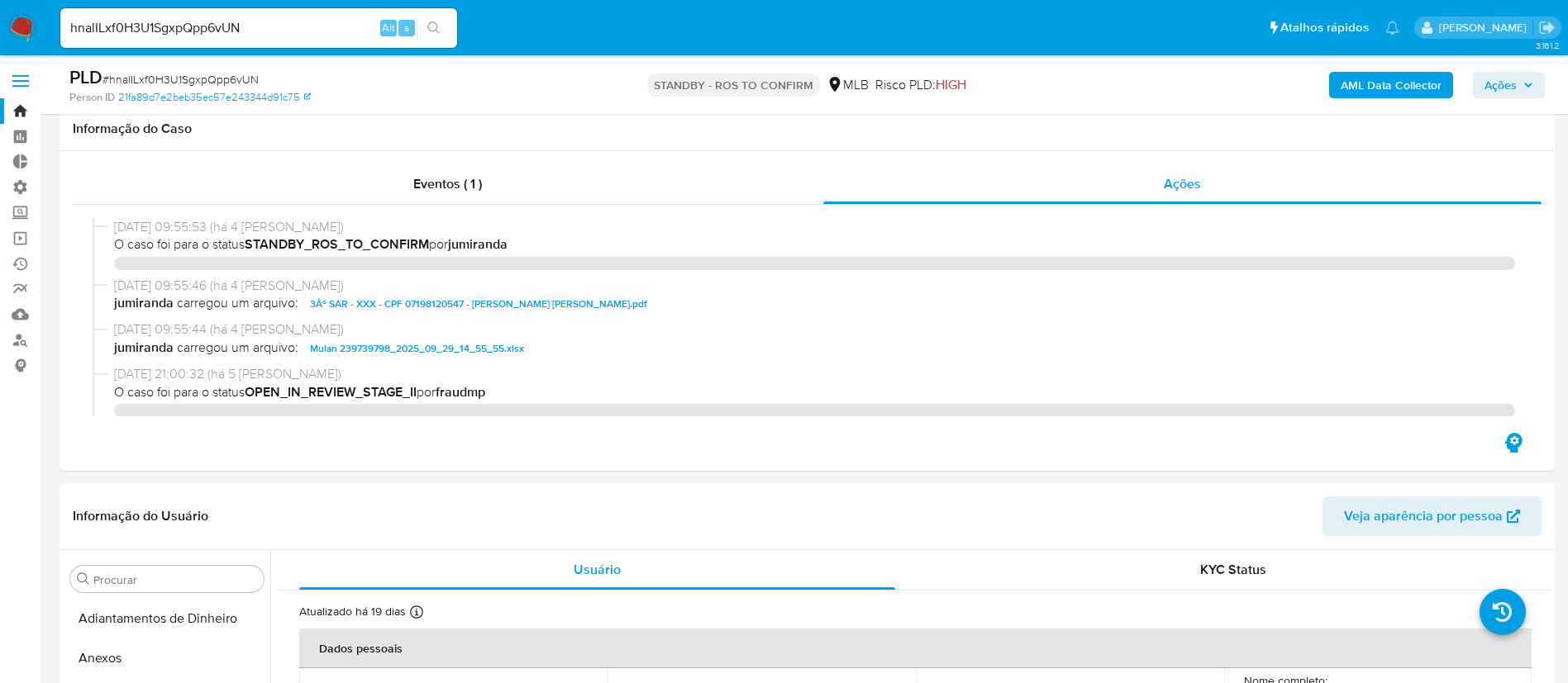
select select "10"
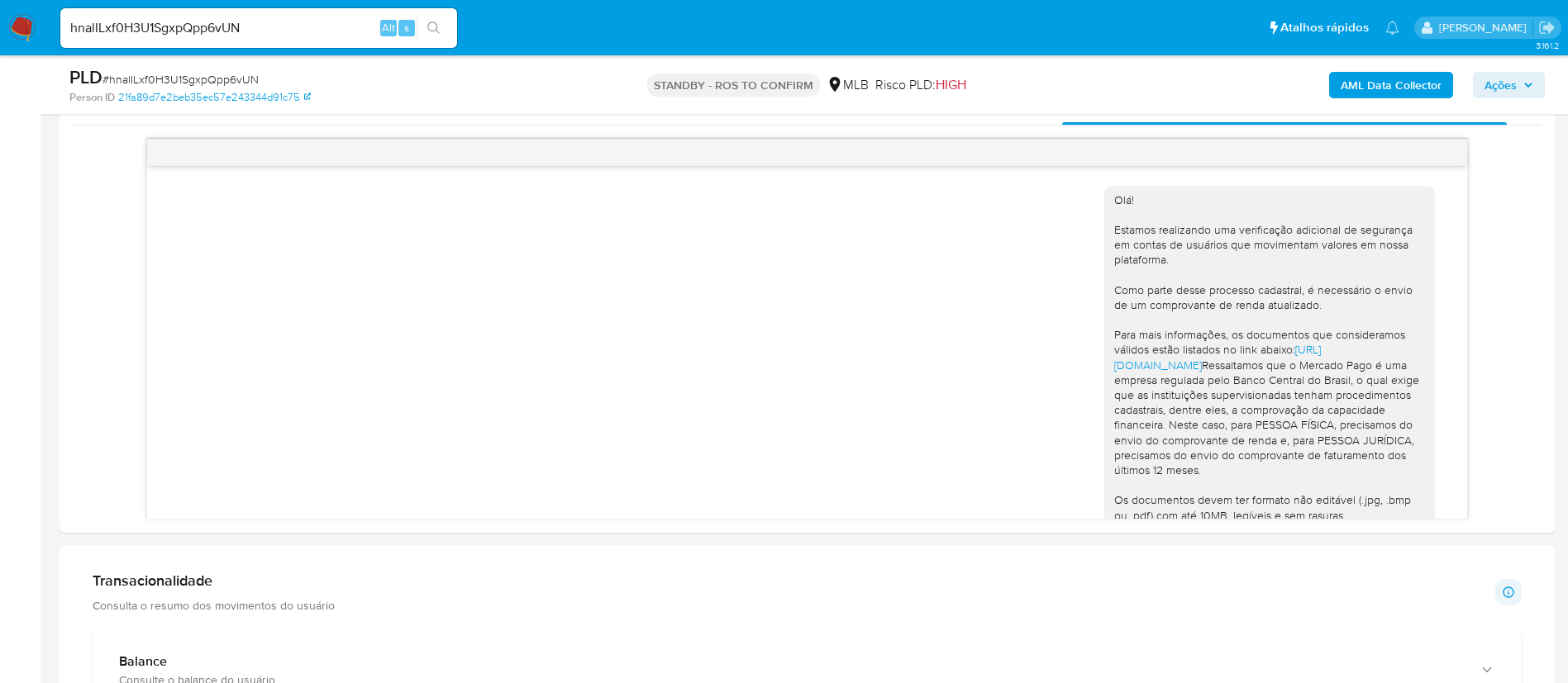
scroll to position [193, 0]
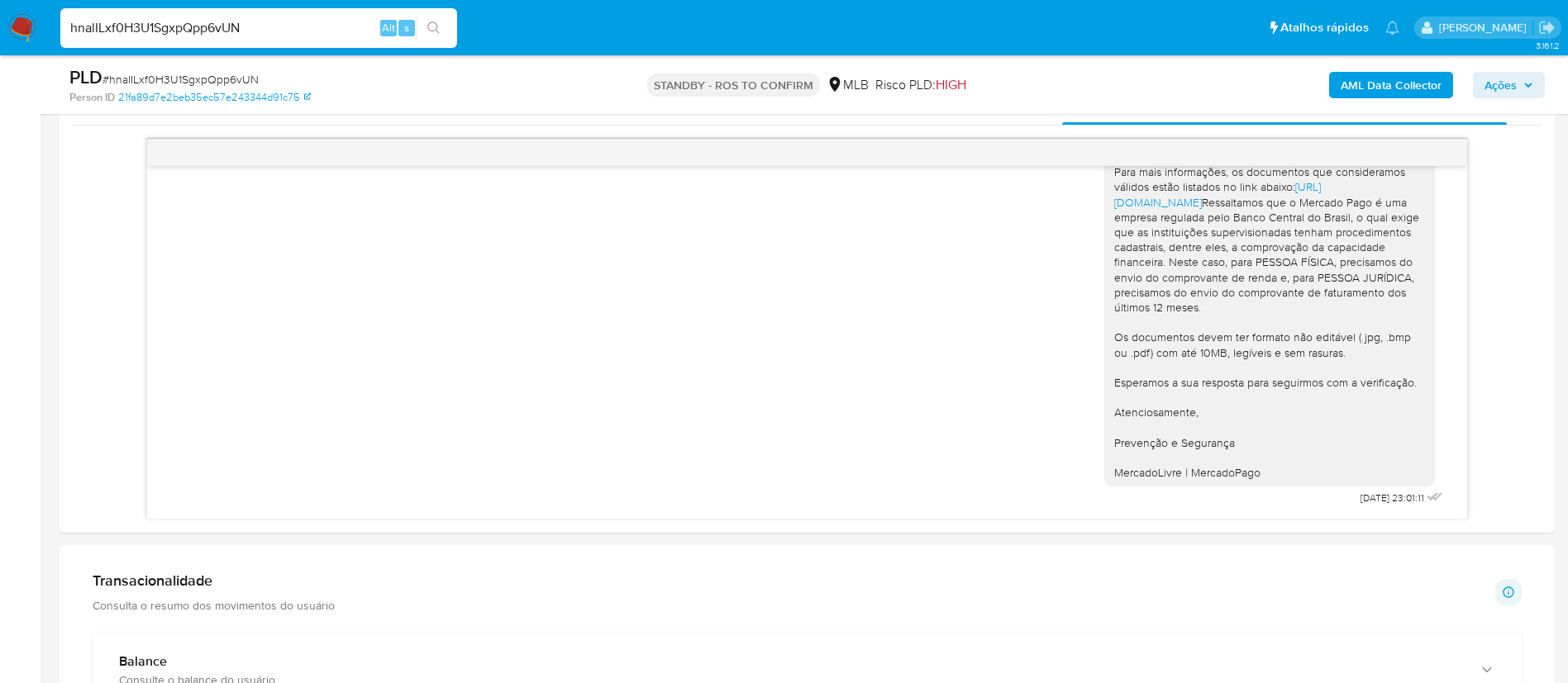
drag, startPoint x: 254, startPoint y: 24, endPoint x: 19, endPoint y: -4, distance: 236.7
click at [19, 0] on html "Pausado Ver notificaciones hnalILxf0H3U1SgxpQpp6vUN Alt s Atalhos rápidos Presi…" at bounding box center [784, 441] width 1568 height 2798
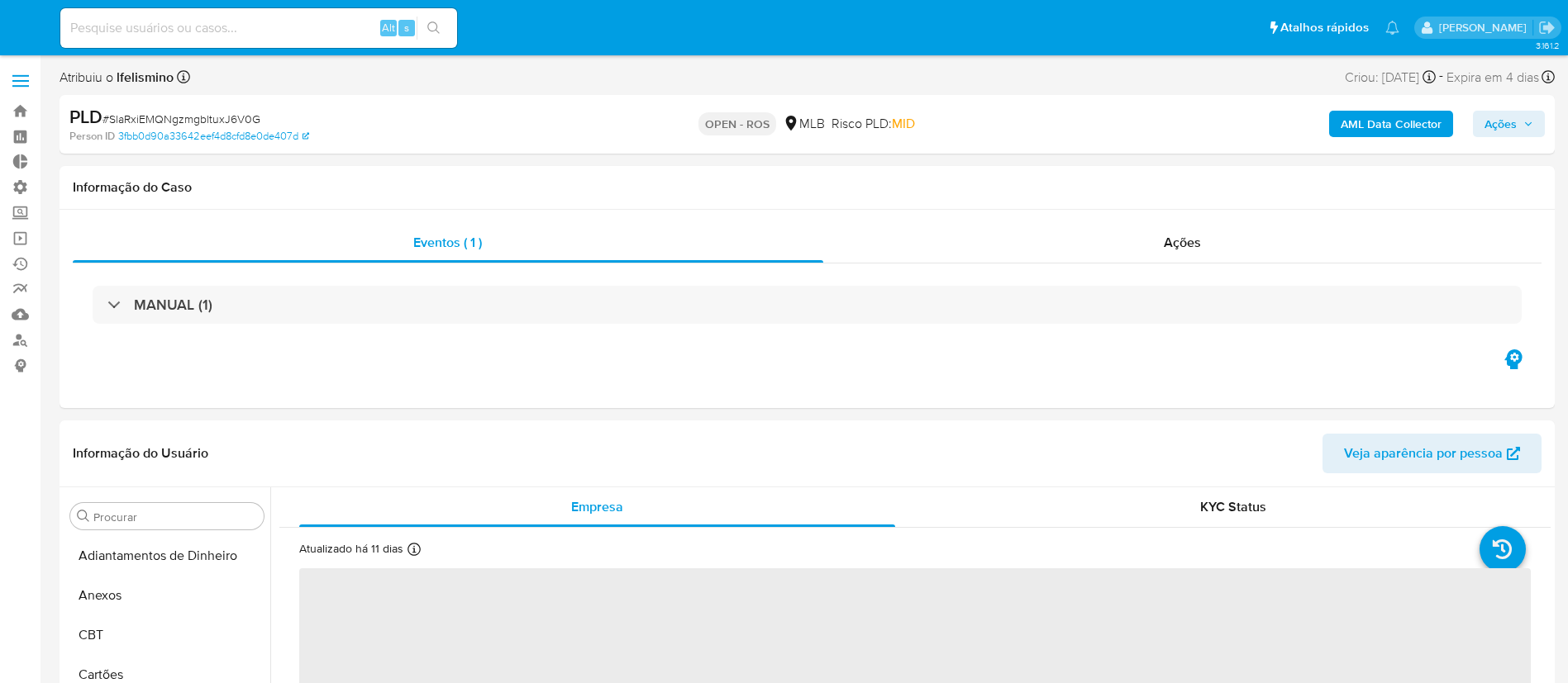
select select "10"
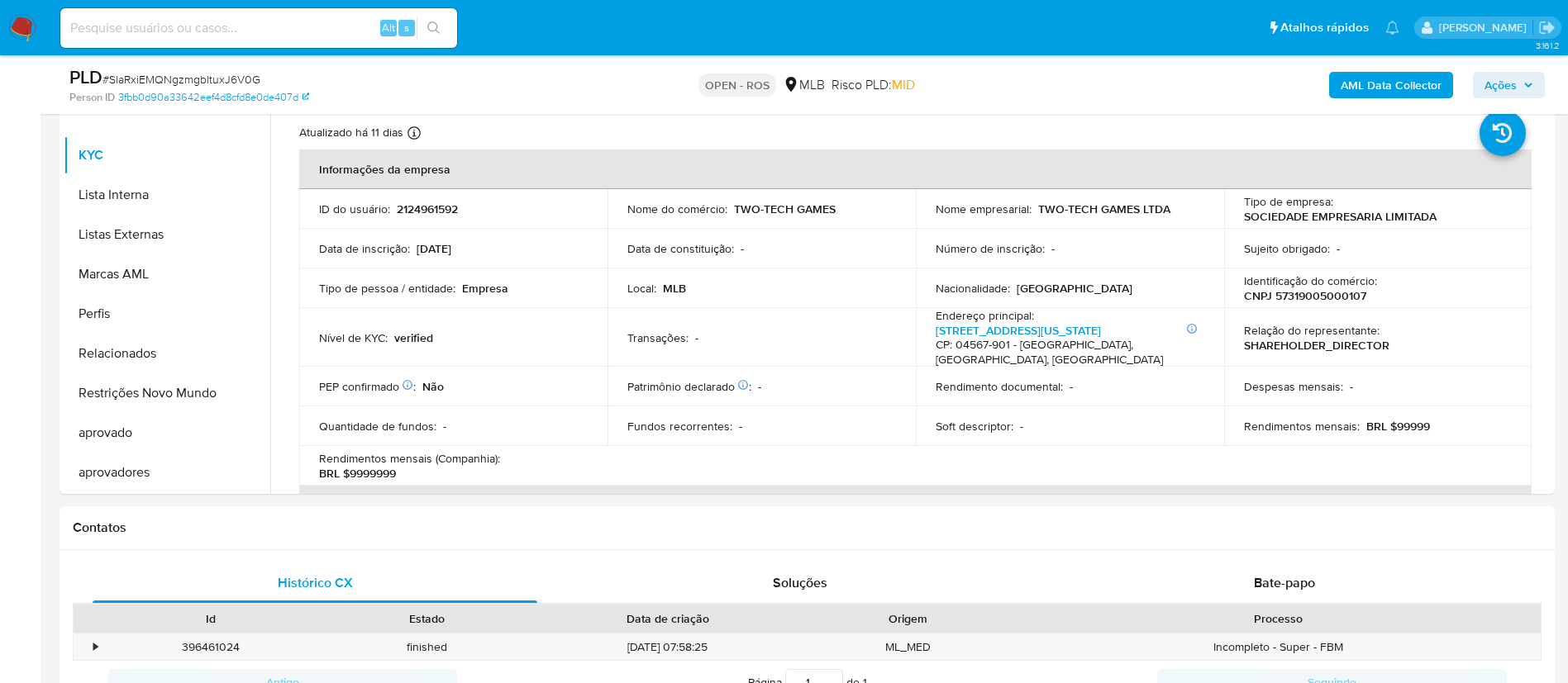
scroll to position [367, 0]
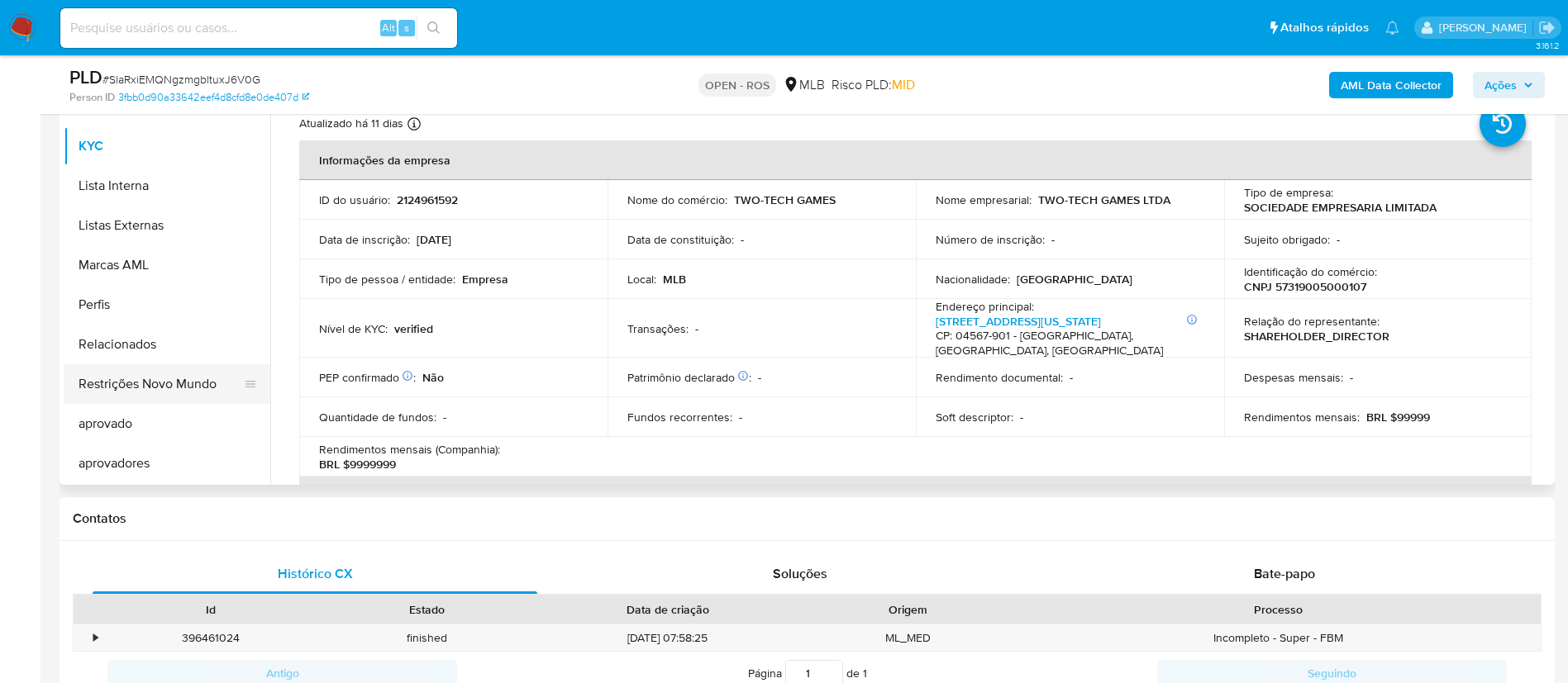
click at [147, 375] on button "Restrições Novo Mundo" at bounding box center [160, 384] width 194 height 40
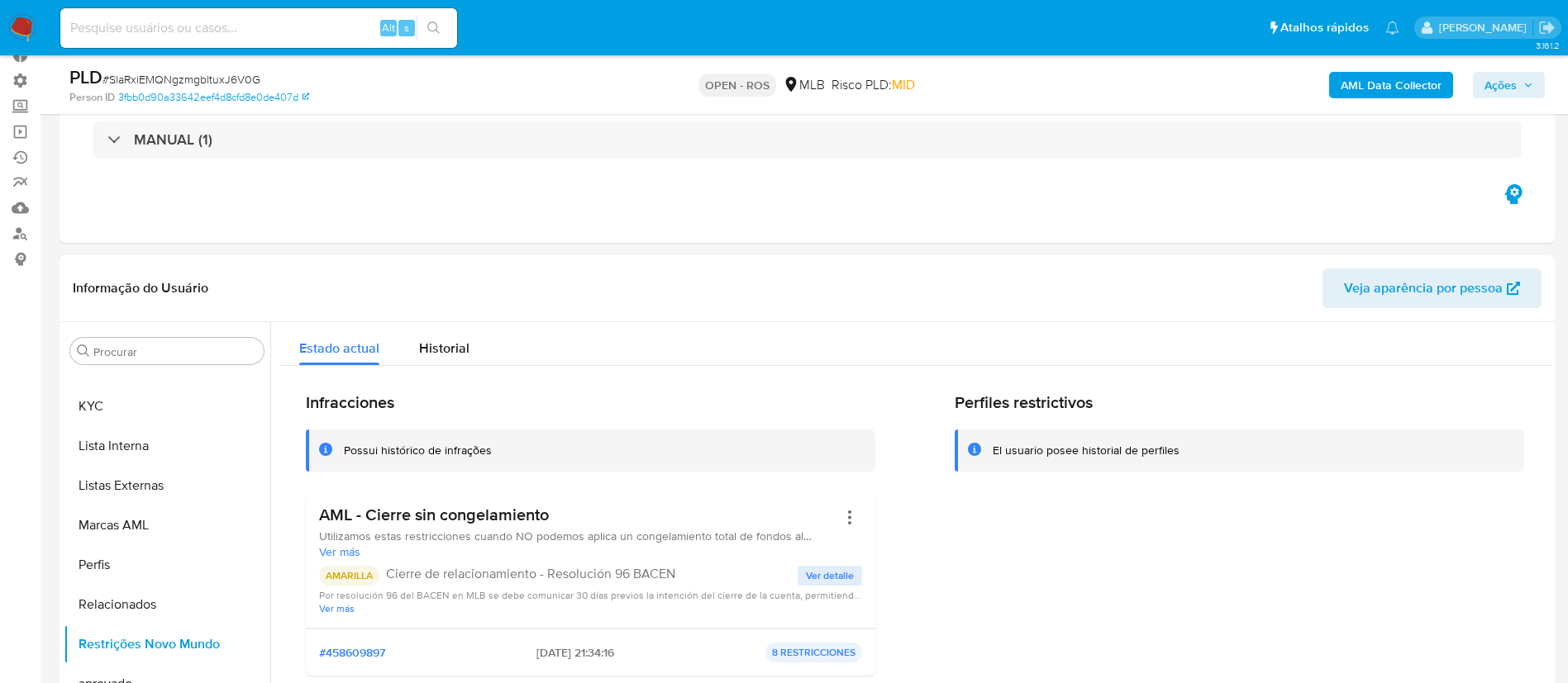
scroll to position [0, 0]
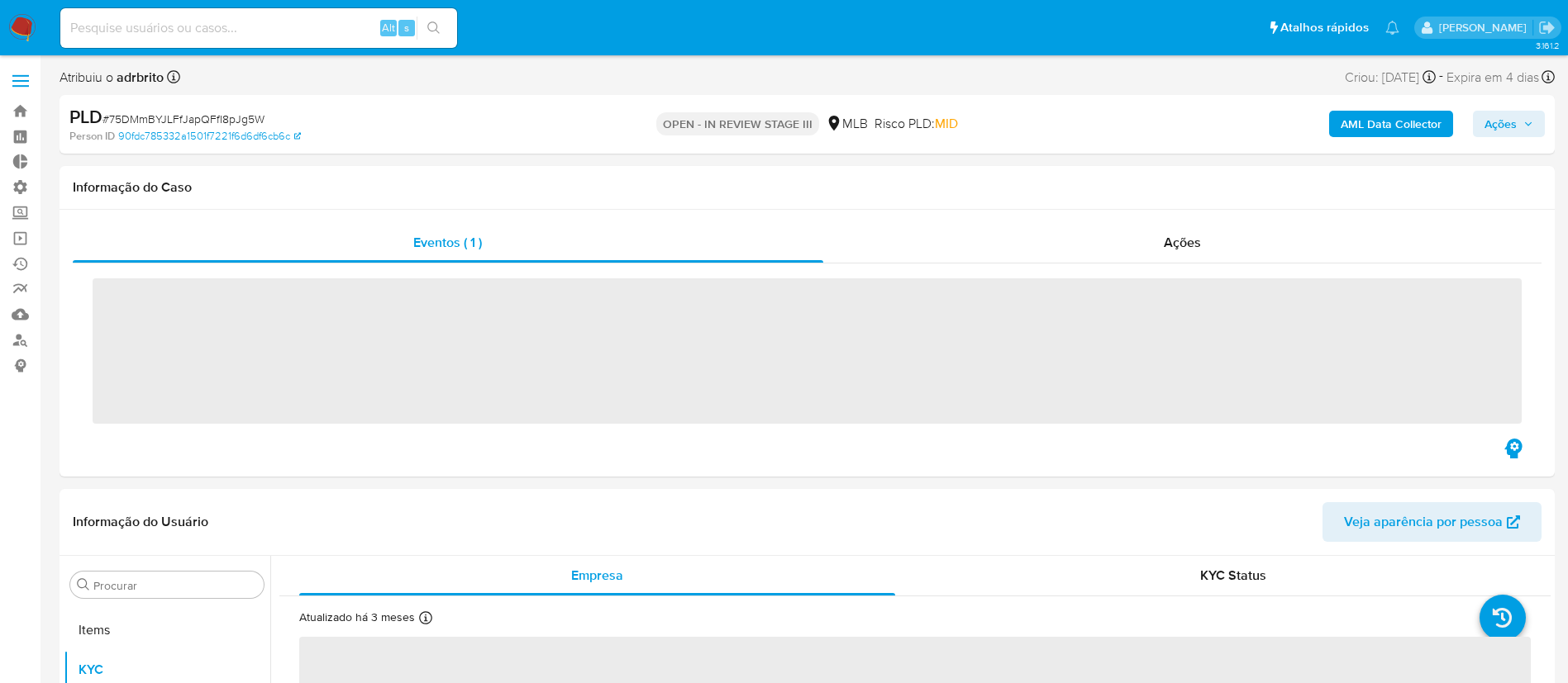
scroll to position [857, 0]
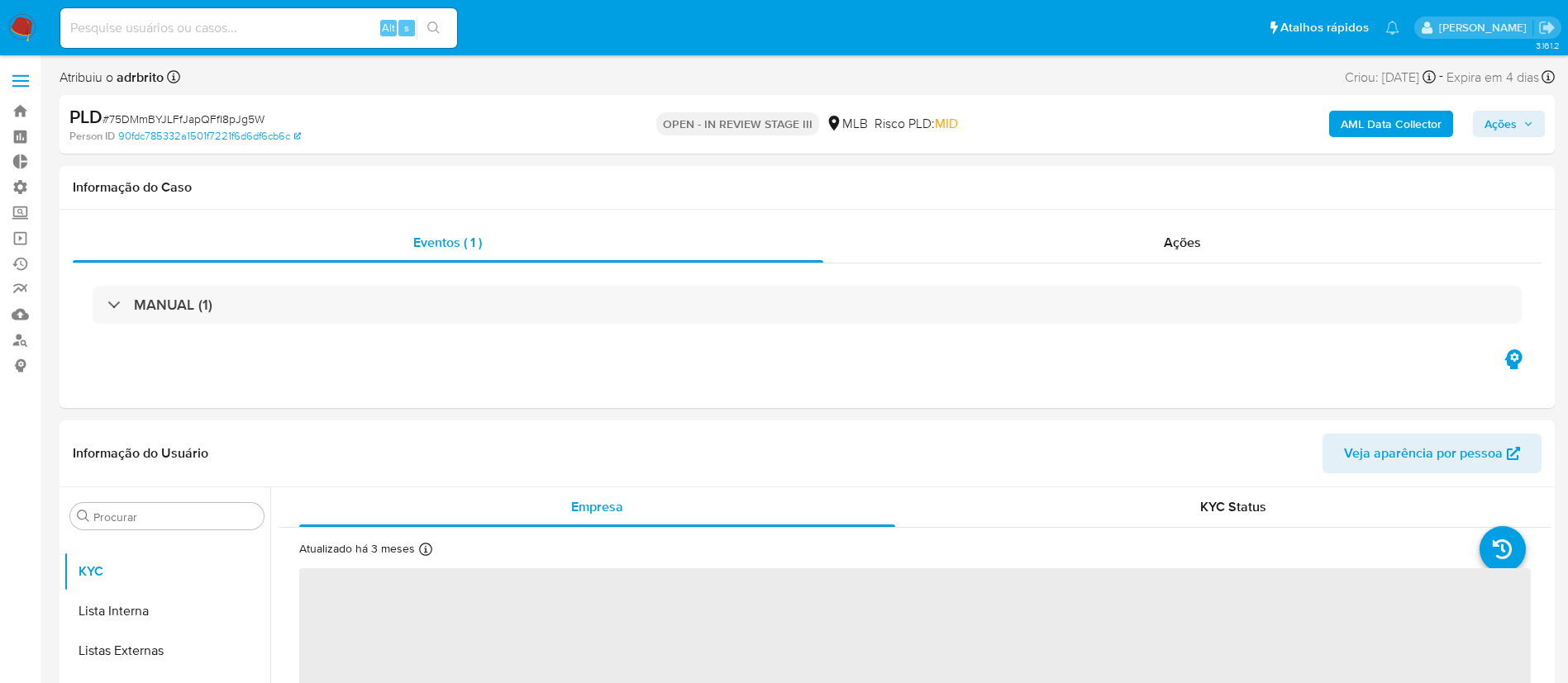
select select "10"
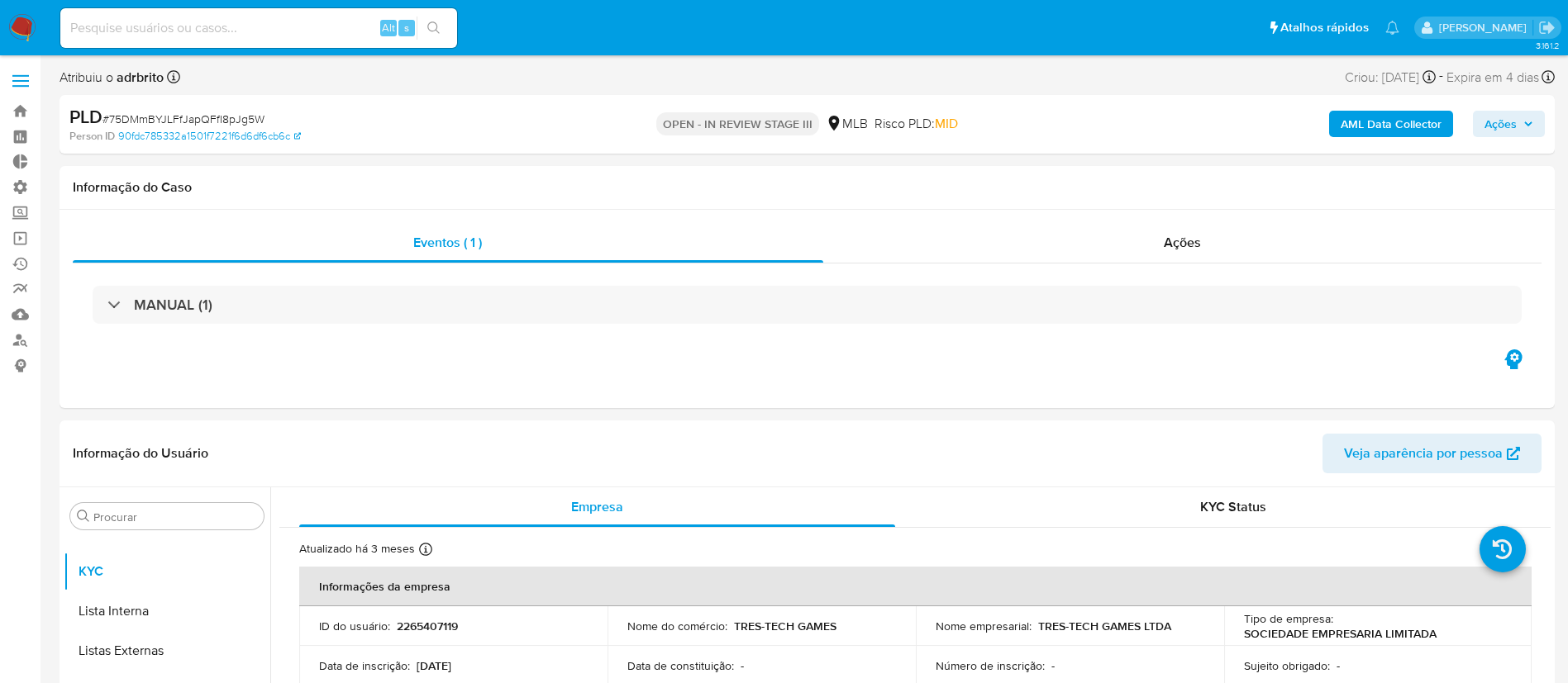
click at [1518, 128] on span "Ações" at bounding box center [1508, 124] width 49 height 24
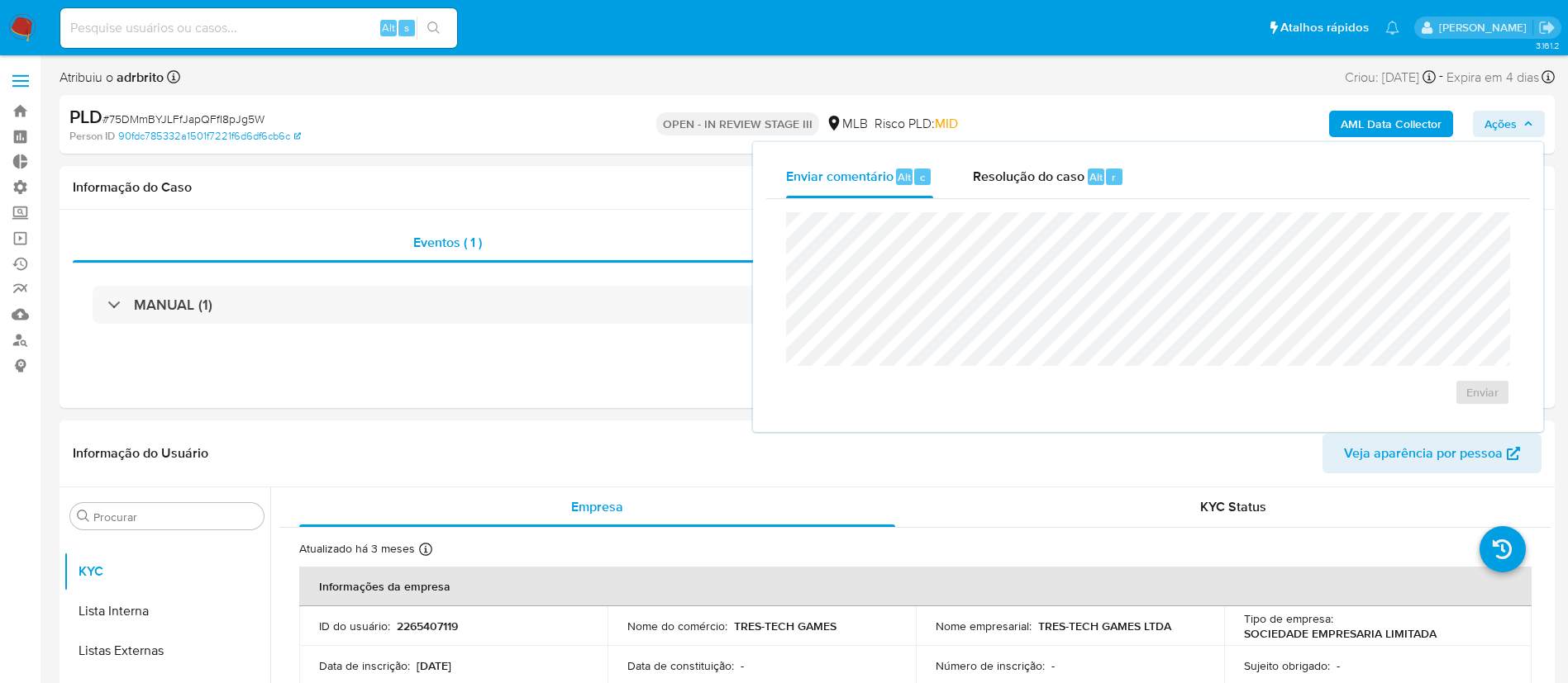
click at [1003, 277] on div "Enviar comentário Alt c Resolução do caso Alt r Enviar" at bounding box center [1148, 287] width 764 height 263
click at [1031, 165] on div "Resolução do caso Alt r" at bounding box center [1048, 176] width 151 height 43
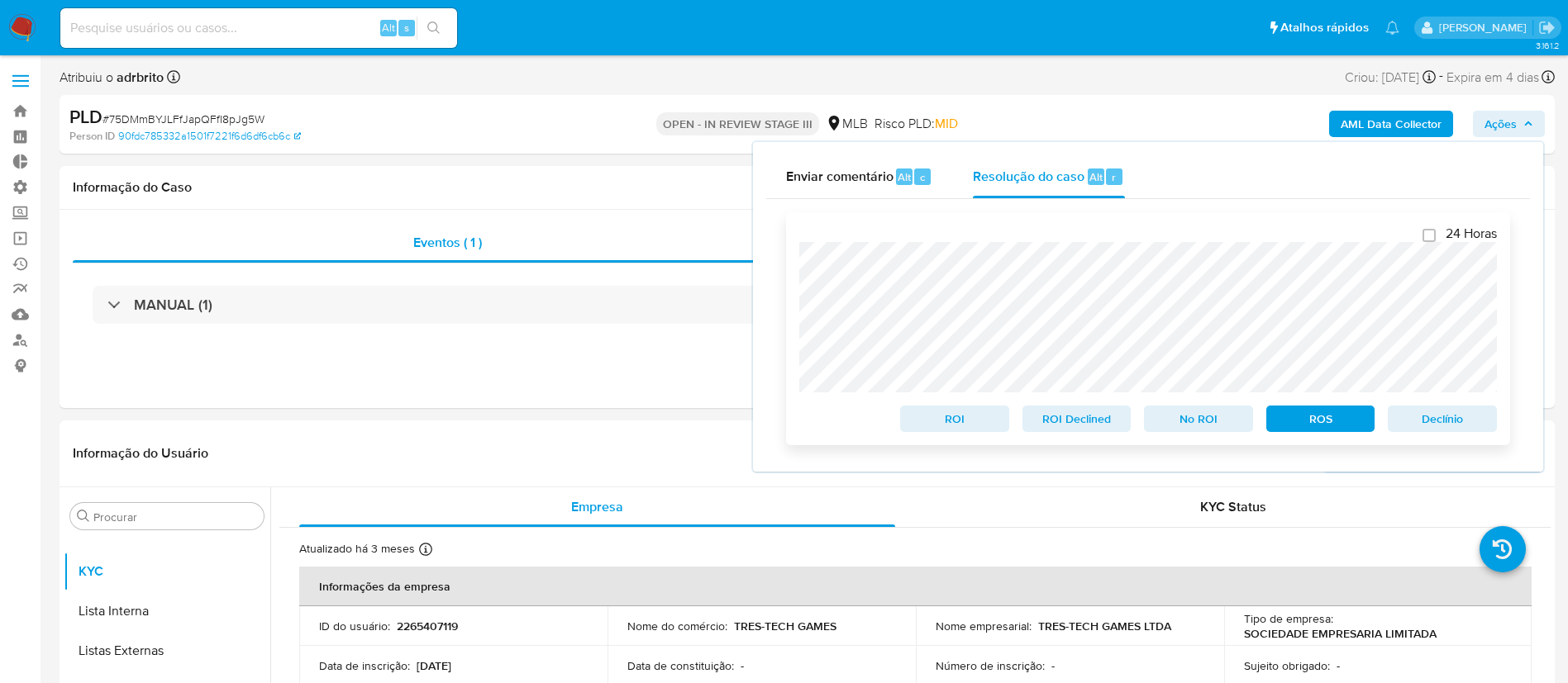
click at [1320, 428] on span "ROS" at bounding box center [1320, 419] width 86 height 24
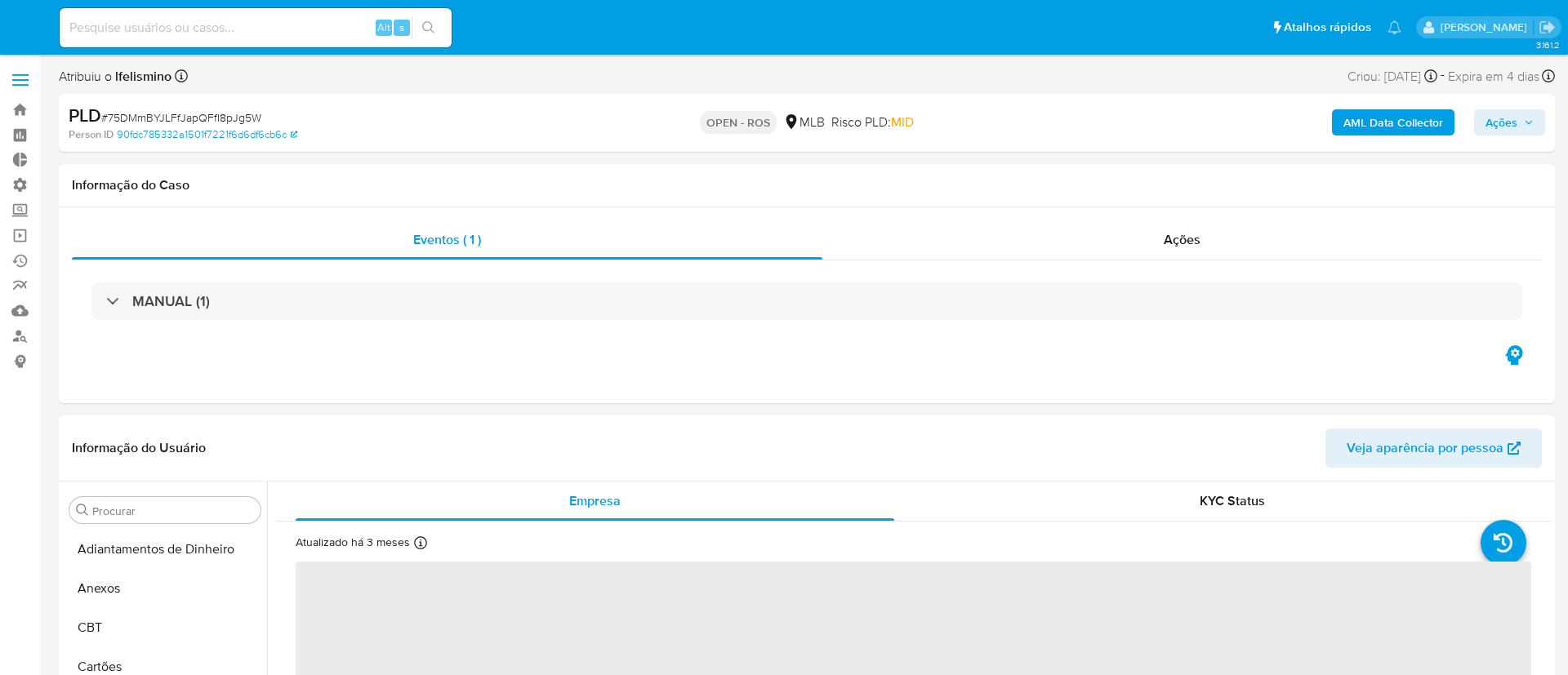
select select "10"
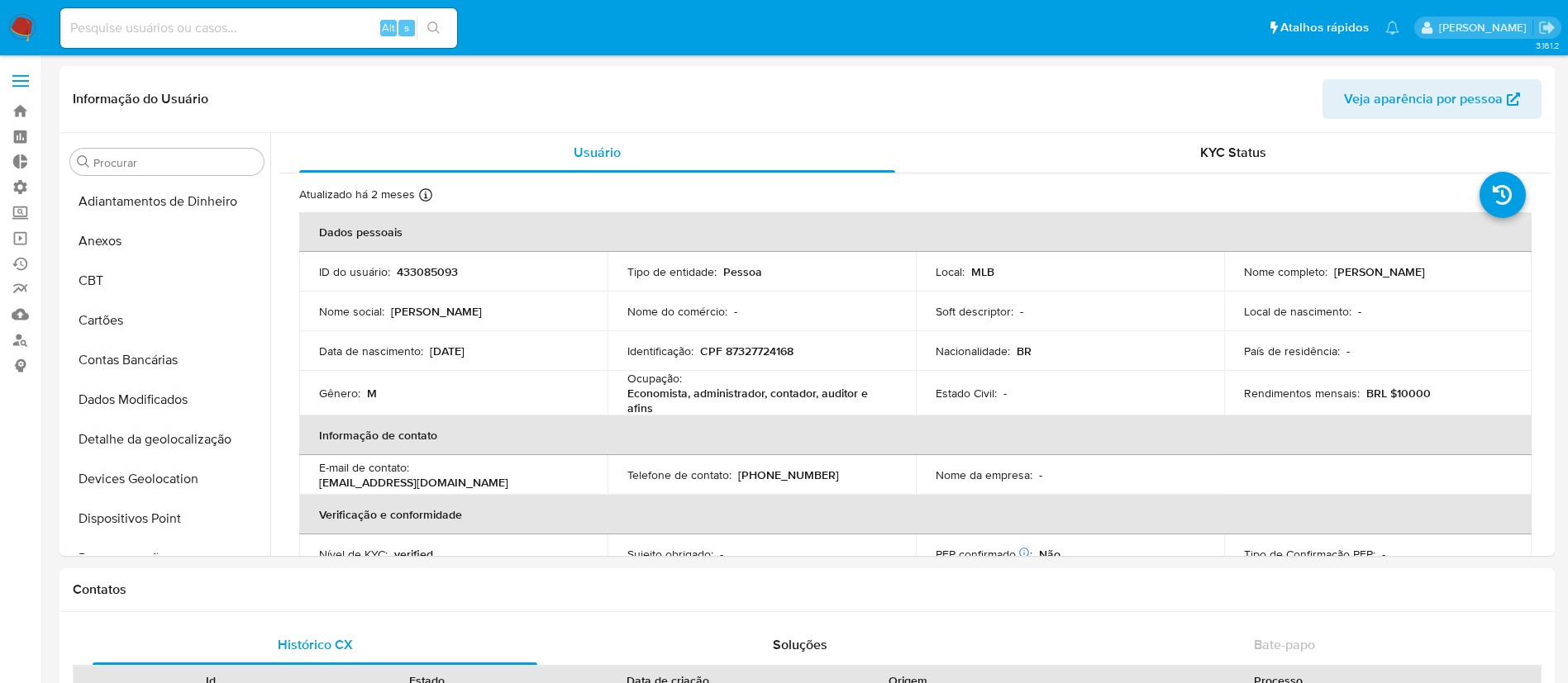
select select "10"
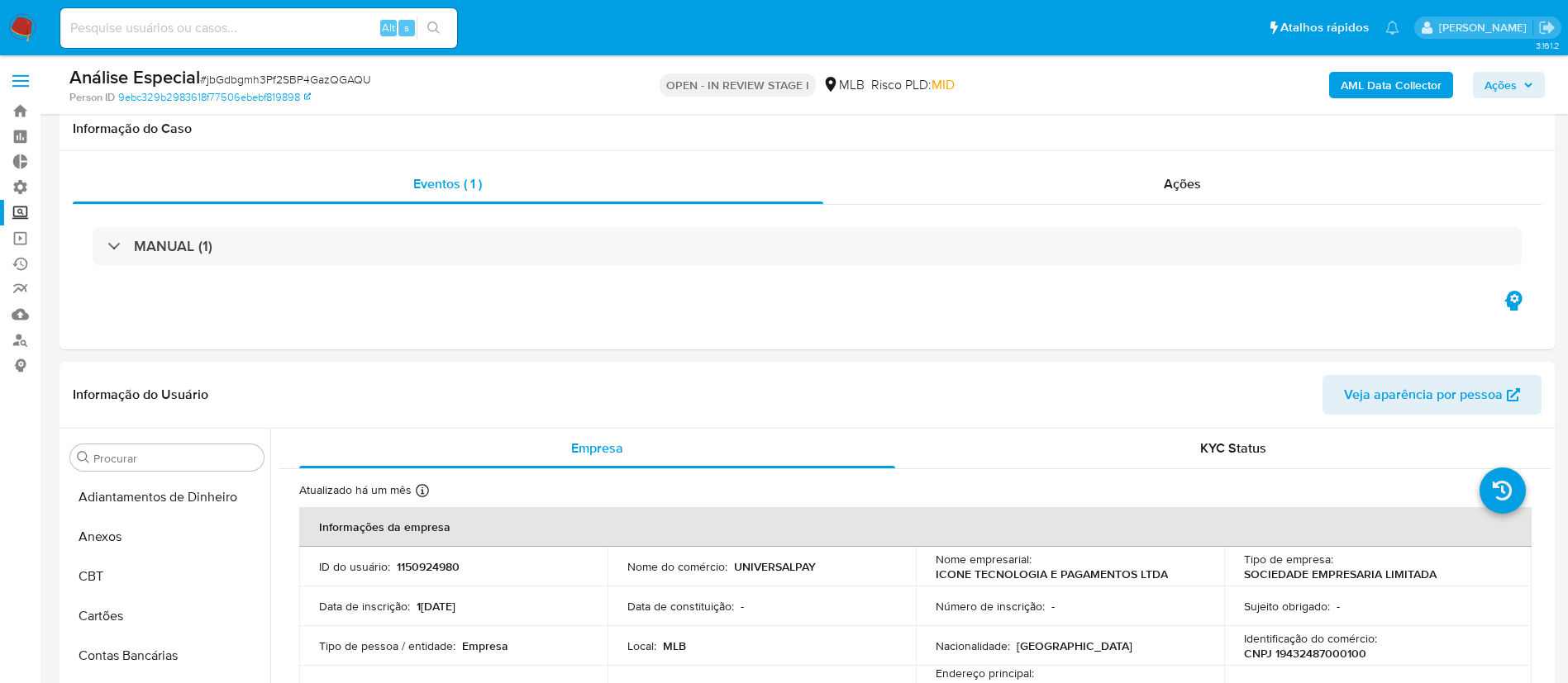
select select "10"
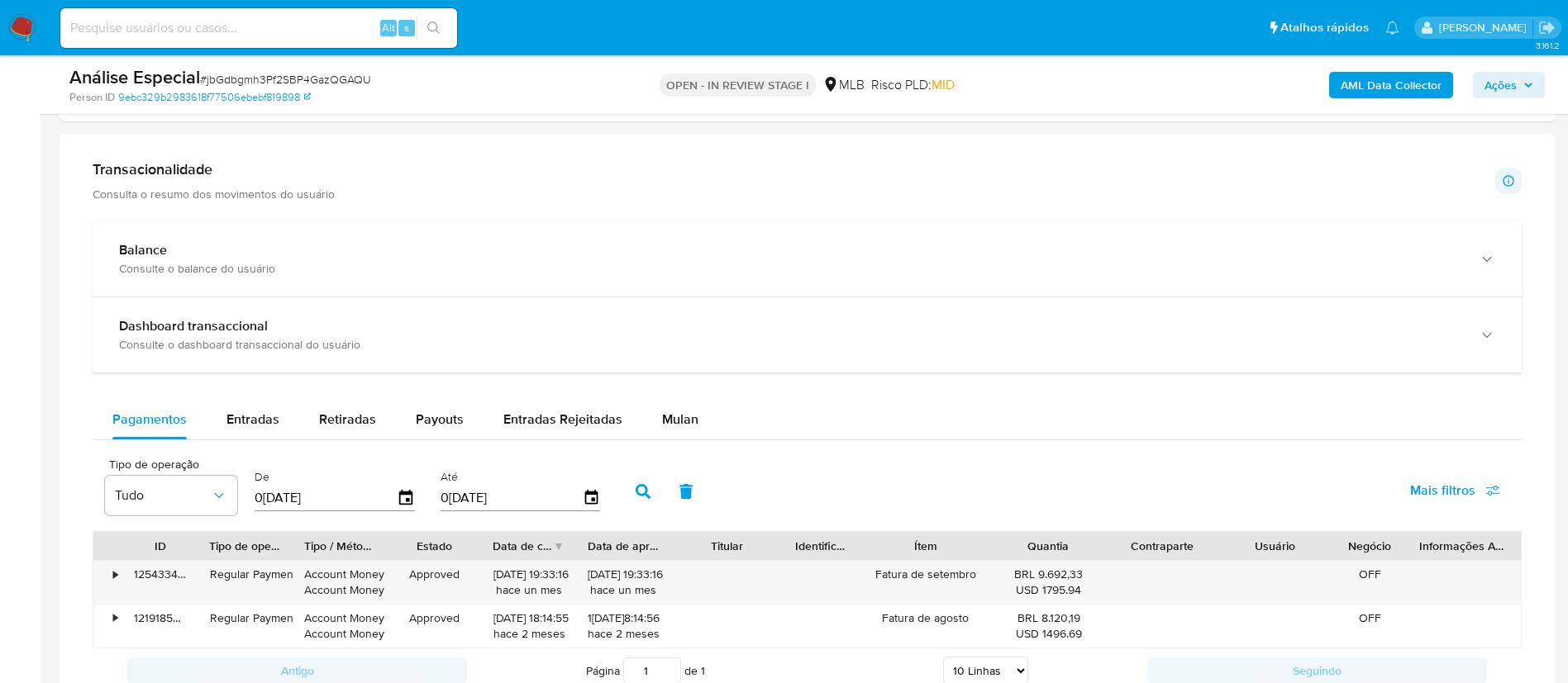
scroll to position [857, 0]
click at [293, 37] on input at bounding box center [259, 28] width 396 height 22
paste input "rswwRxxiBvRl1iQRIkNIXbmE d3jwWLhDHyPaJHlOBB3PbFGD"
click at [376, 30] on input "rswwRxxiBvRl1iQRIkNIXbmE d3jwWLhDHyPaJHlOBB3PbFGD" at bounding box center [259, 28] width 396 height 22
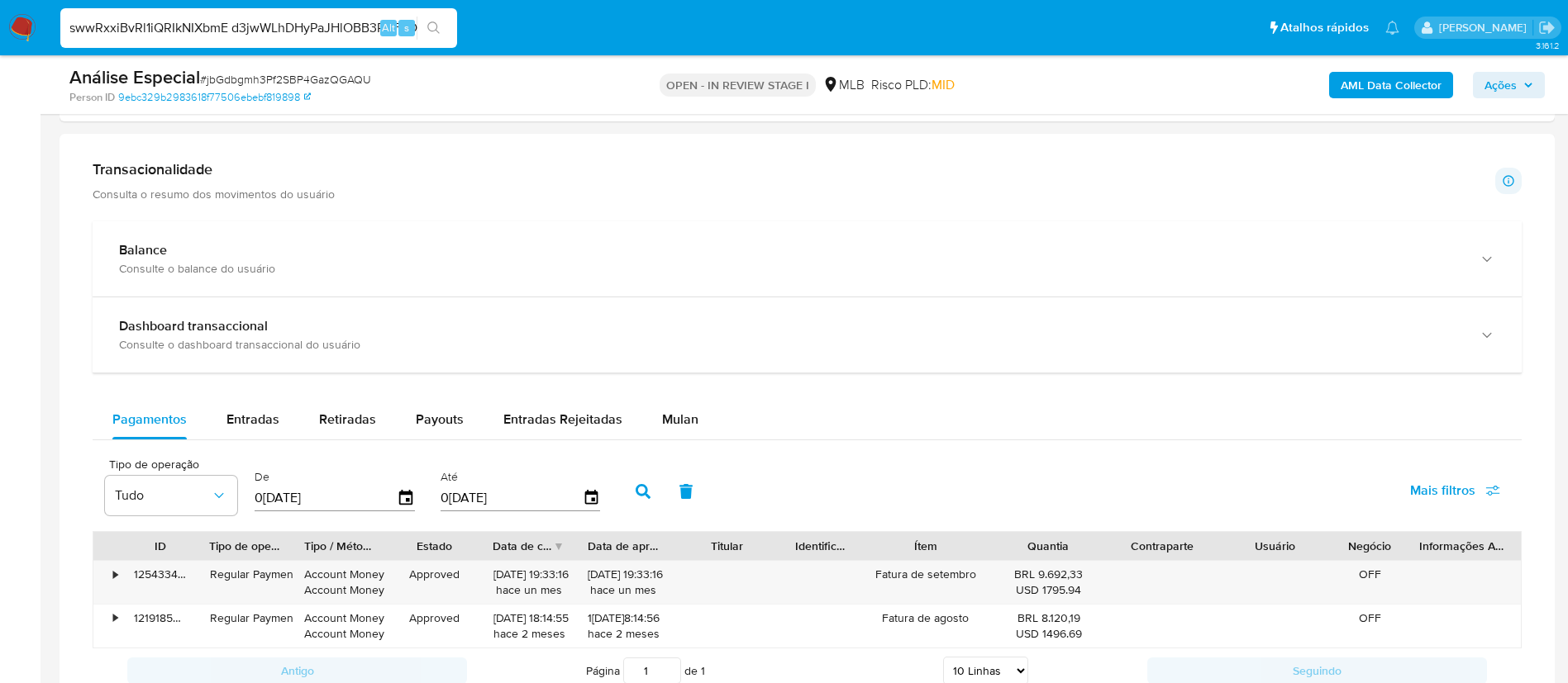
drag, startPoint x: 368, startPoint y: 23, endPoint x: 0, endPoint y: -30, distance: 371.8
click at [0, 0] on html "Pausado Ver notificaciones rswwRxxiBvRl1iQRIkNIXbmE d3jwWLhDHyPaJHlOBB3PbFGD Al…" at bounding box center [784, 99] width 1568 height 2273
type input "D"
paste input "rswwRxxiBvRl1iQRIkNIXbmE d3jwWLhDHyPaJHlOBB3PbFGD"
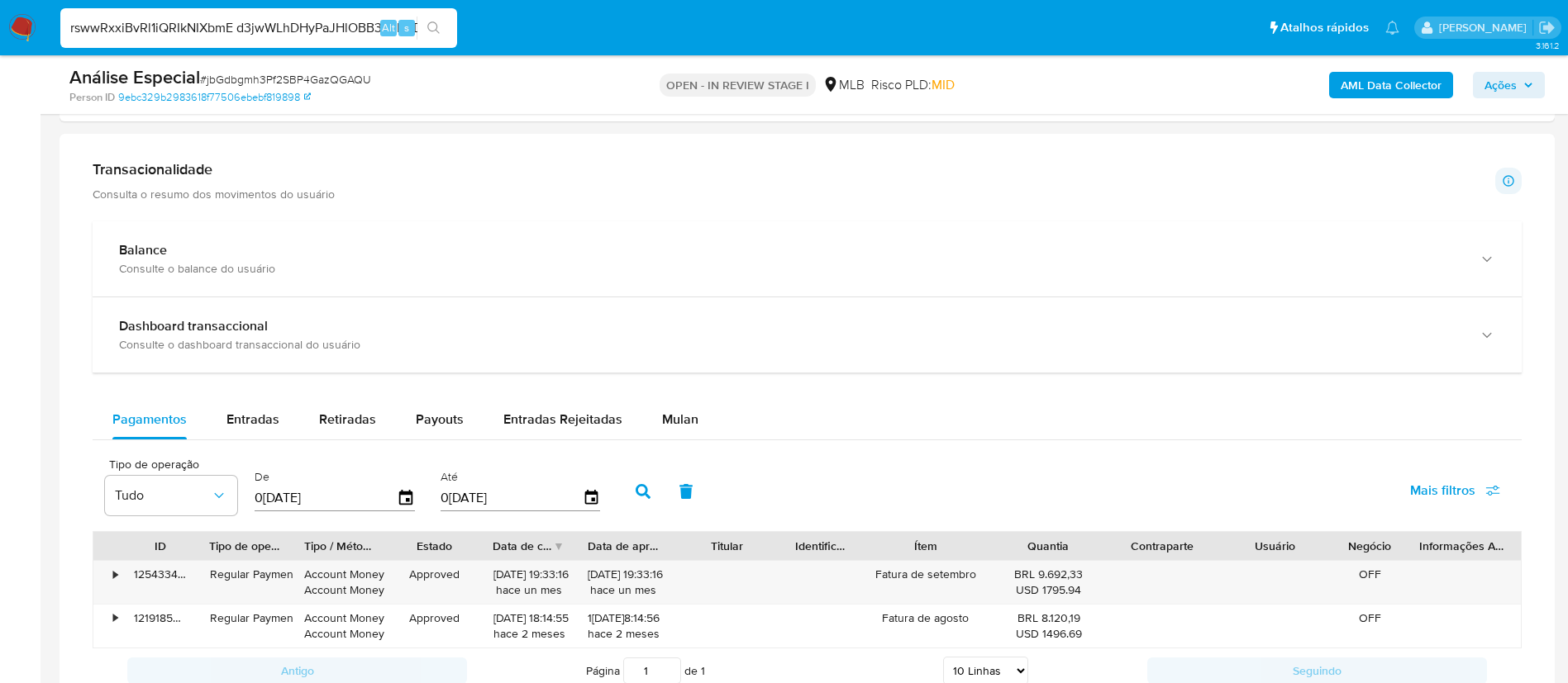
click at [286, 34] on input "rswwRxxiBvRl1iQRIkNIXbmE d3jwWLhDHyPaJHlOBB3PbFGD" at bounding box center [259, 28] width 396 height 22
drag, startPoint x: 286, startPoint y: 34, endPoint x: 20, endPoint y: 42, distance: 266.1
click at [20, 42] on nav "Pausado Ver notificaciones DHyPaJHlOBB3PbFGD Alt s Atalhos rápidos Presiona las…" at bounding box center [784, 27] width 1568 height 55
paste input "iqRmQBk53P7bjpu3gPr2skpa"
type input "iqRmQBk53P7bjpu3gPr2skpa"
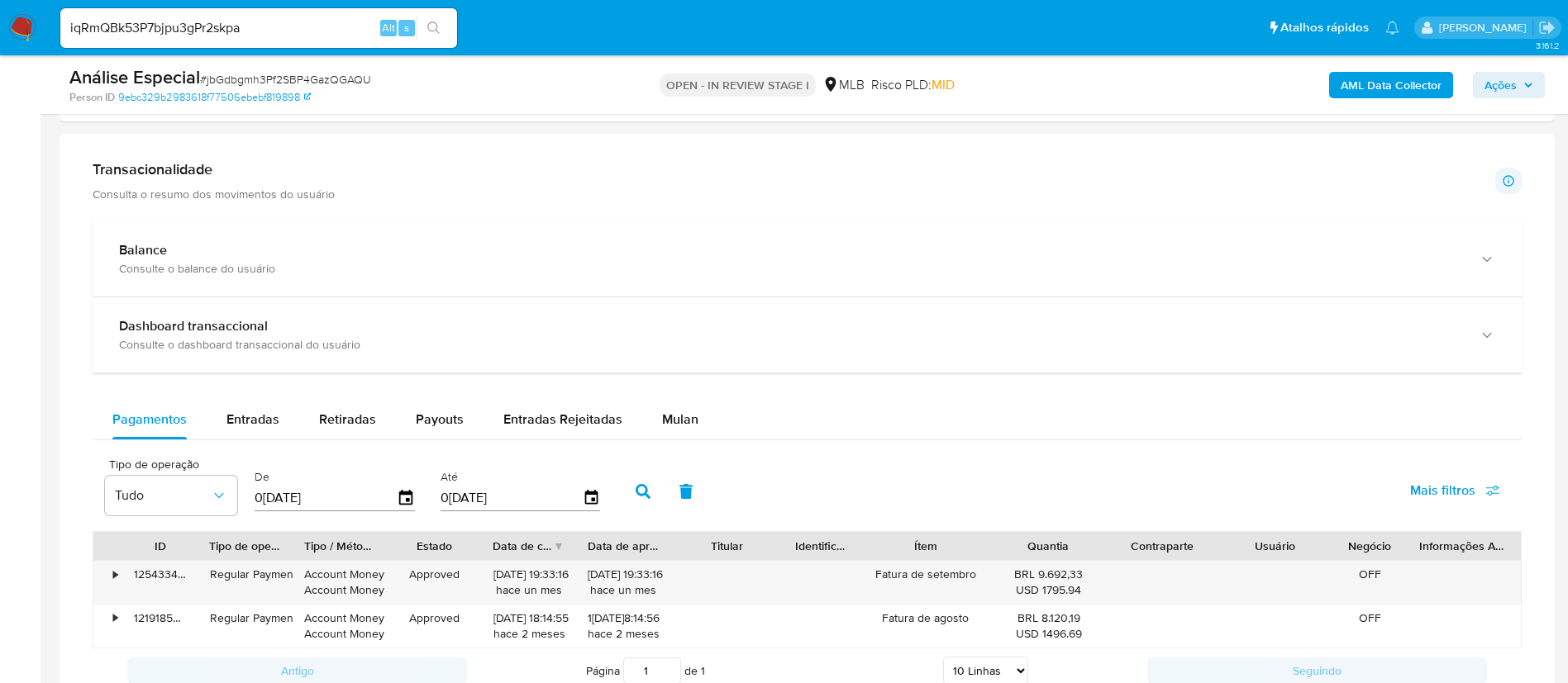
click at [435, 29] on icon "search-icon" at bounding box center [433, 28] width 13 height 13
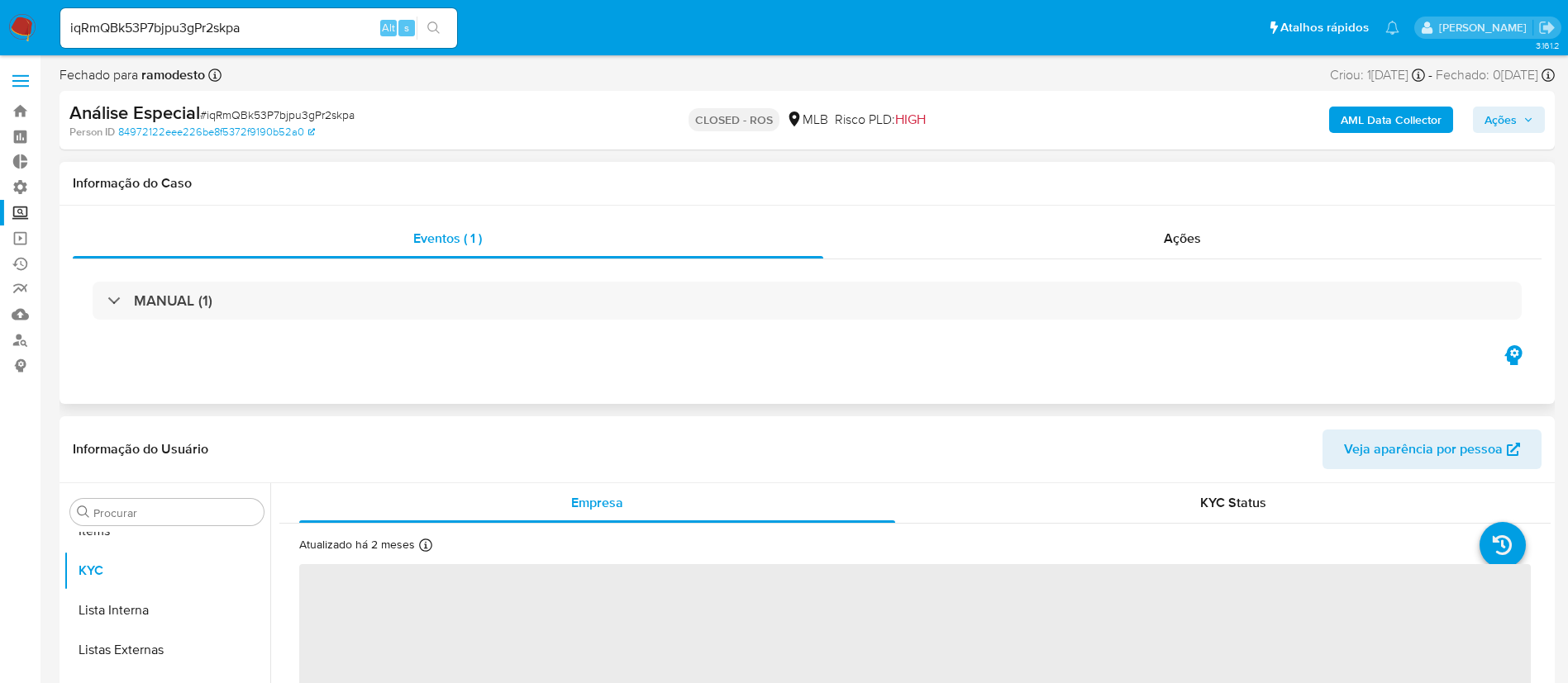
scroll to position [857, 0]
select select "10"
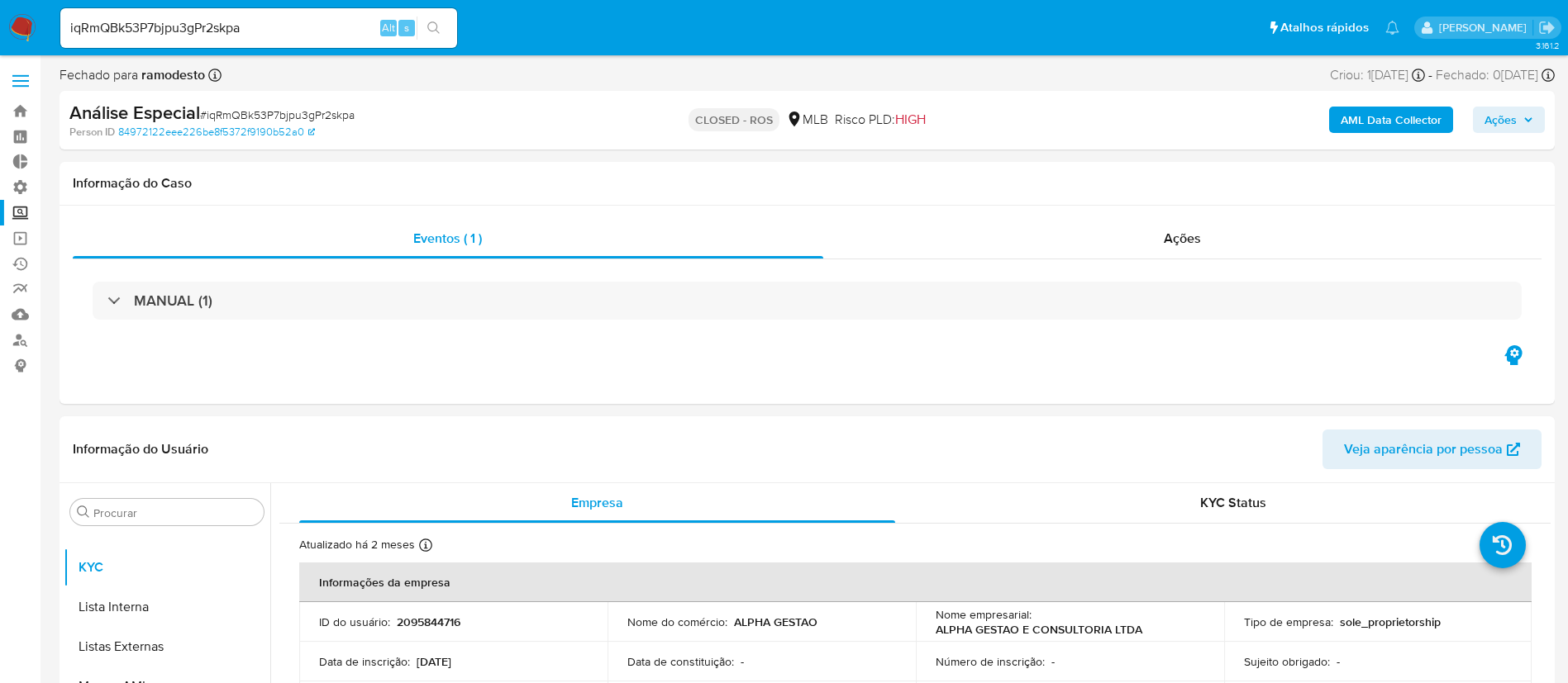
scroll to position [9, 0]
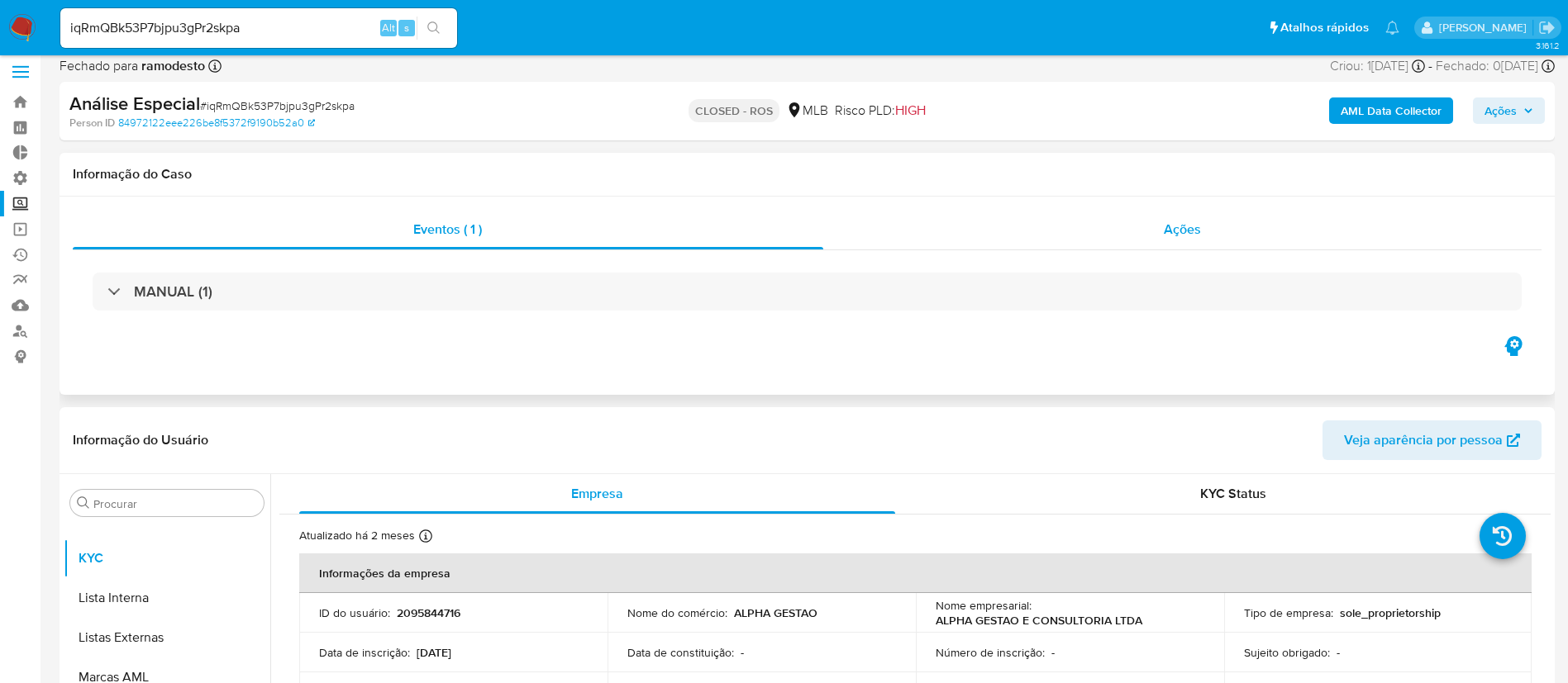
click at [1188, 226] on span "Ações" at bounding box center [1182, 229] width 37 height 19
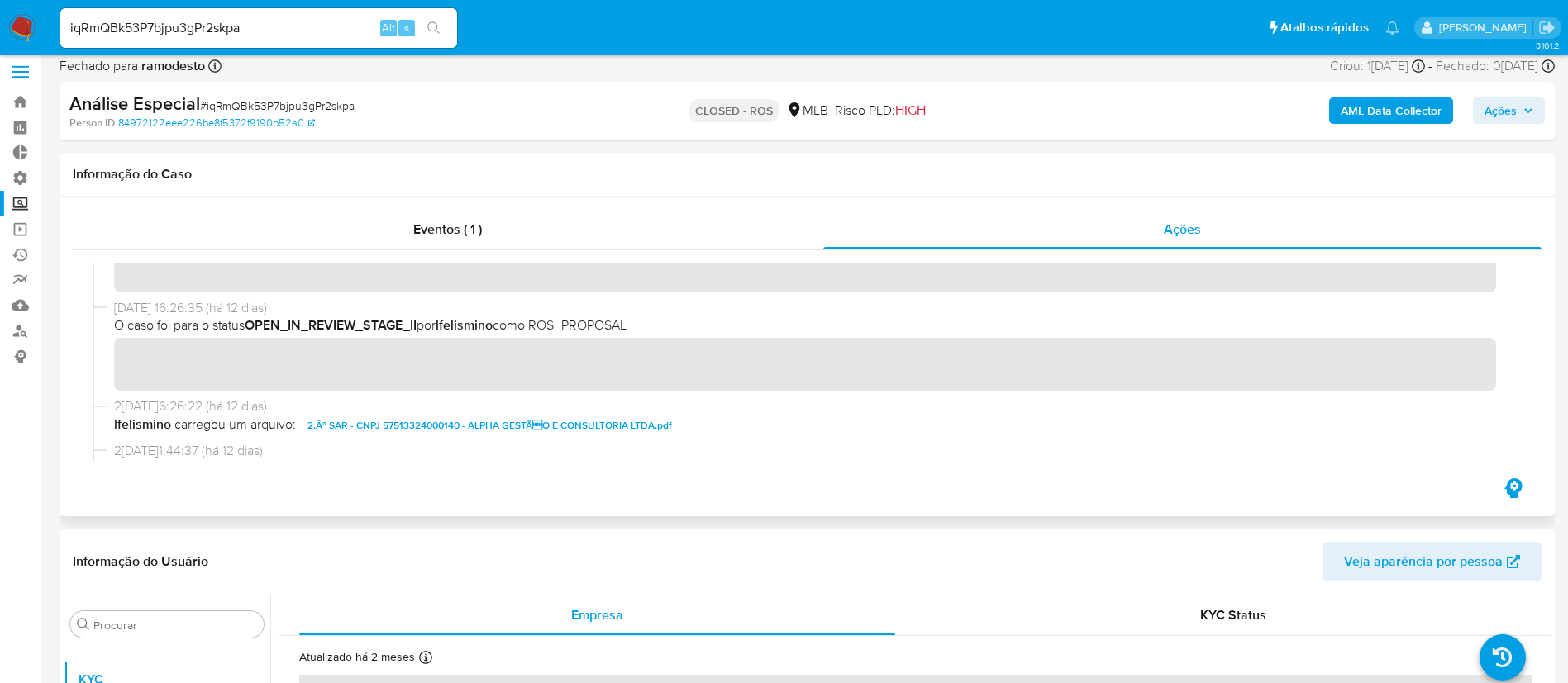
scroll to position [1540, 0]
drag, startPoint x: 280, startPoint y: 29, endPoint x: 9, endPoint y: 5, distance: 272.1
click at [9, 5] on nav "Pausado Ver notificaciones iqRmQBk53P7bjpu3gPr2skpa Alt s Atalhos rápidos Presi…" at bounding box center [784, 27] width 1568 height 55
paste input "OPeiEjnvngMTsY2Fplfg8cyG XAfmtq48WfuRdj2jrQxJJ1xO"
type input "OPeiEjnvngMTsY2Fplfg8cyG XAfmtq48WfuRdj2jrQxJJ1xO"
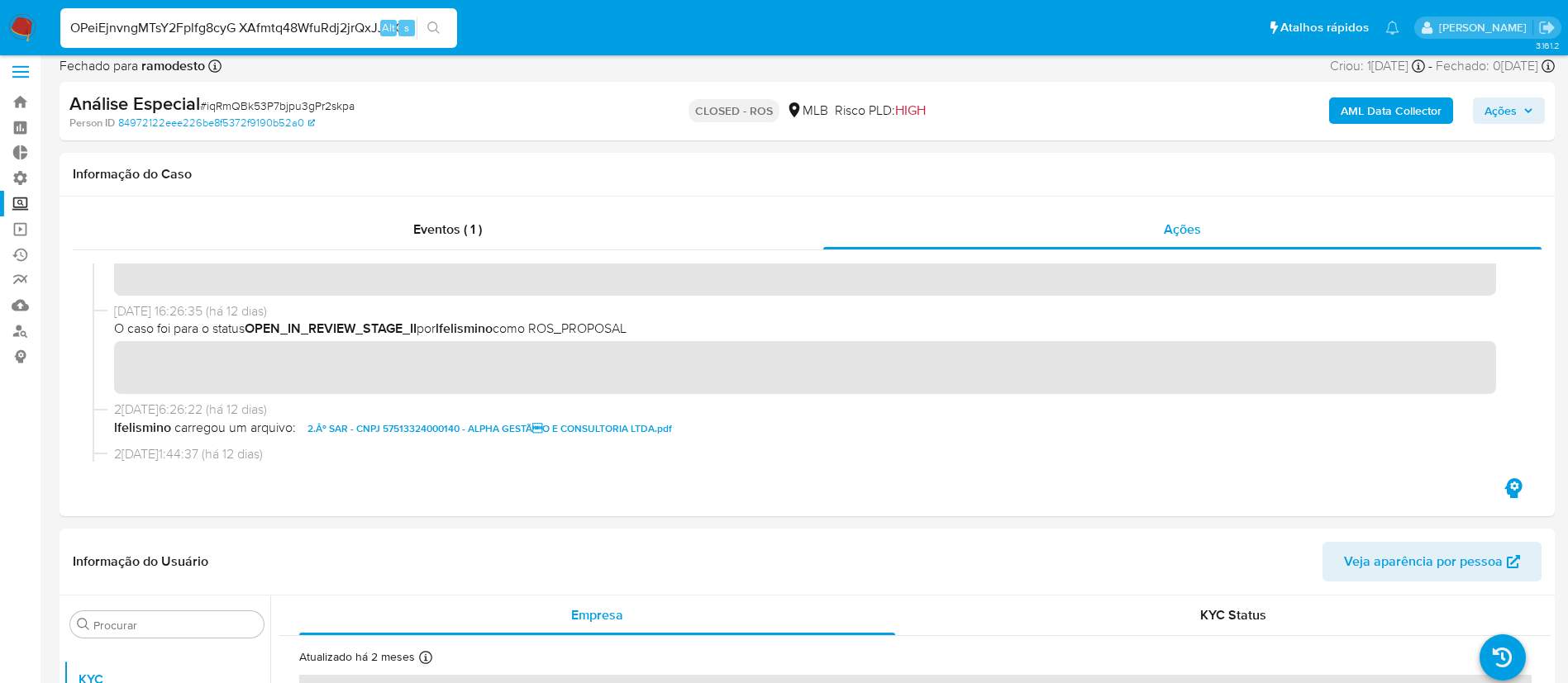
drag, startPoint x: 73, startPoint y: 25, endPoint x: 510, endPoint y: 81, distance: 440.6
paste input "OPeiEjnvngMTsY2Fplfg8cyG"
type input "OPeiEjnvngMTsY2Fplfg8cyG"
click at [436, 24] on icon "search-icon" at bounding box center [433, 28] width 13 height 13
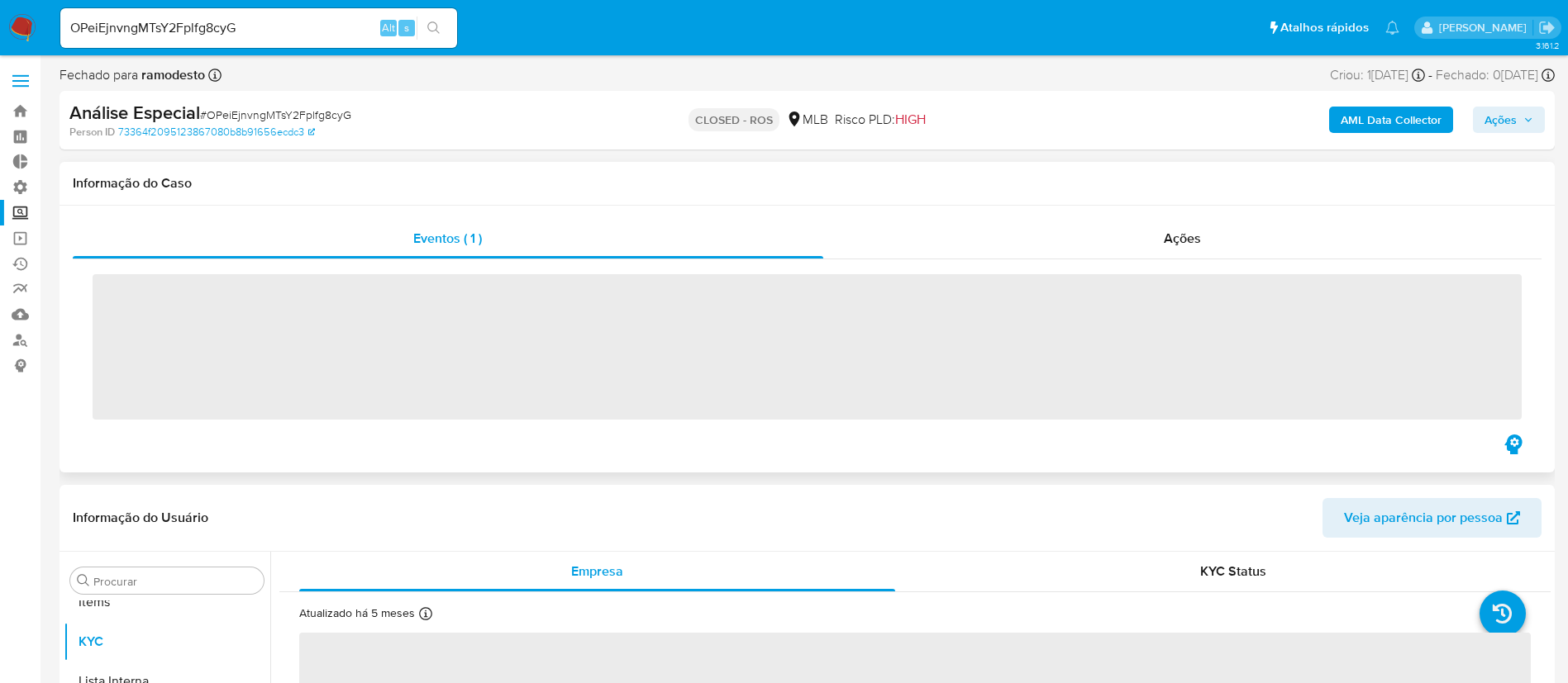
scroll to position [857, 0]
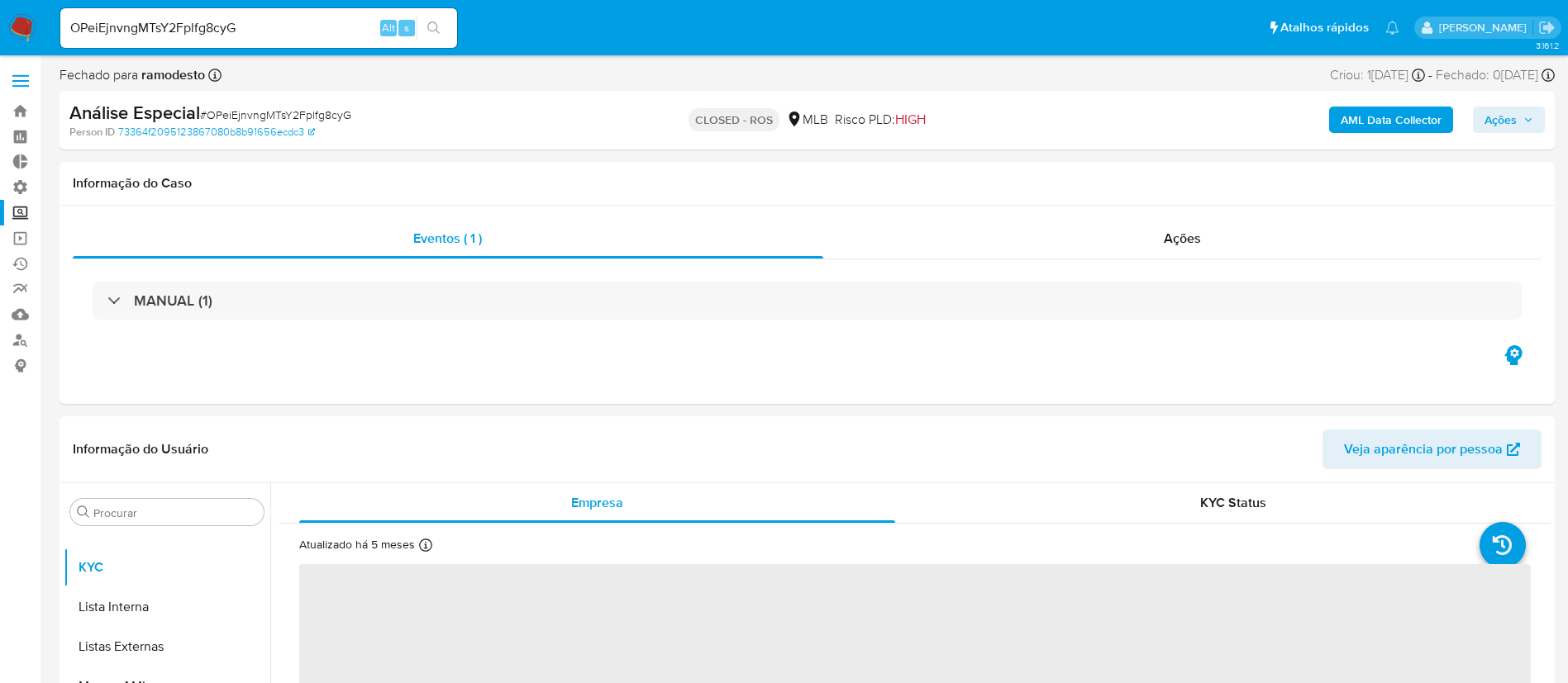
select select "10"
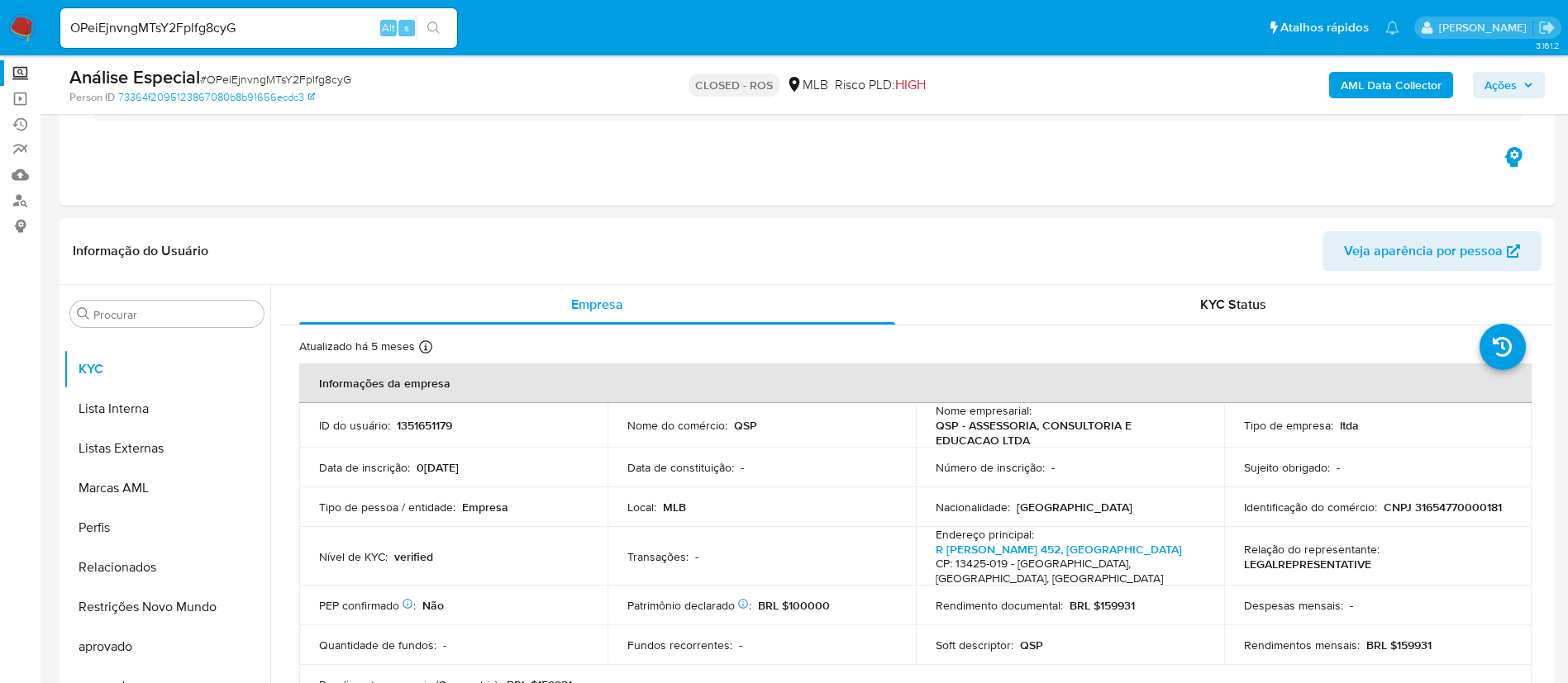
scroll to position [0, 0]
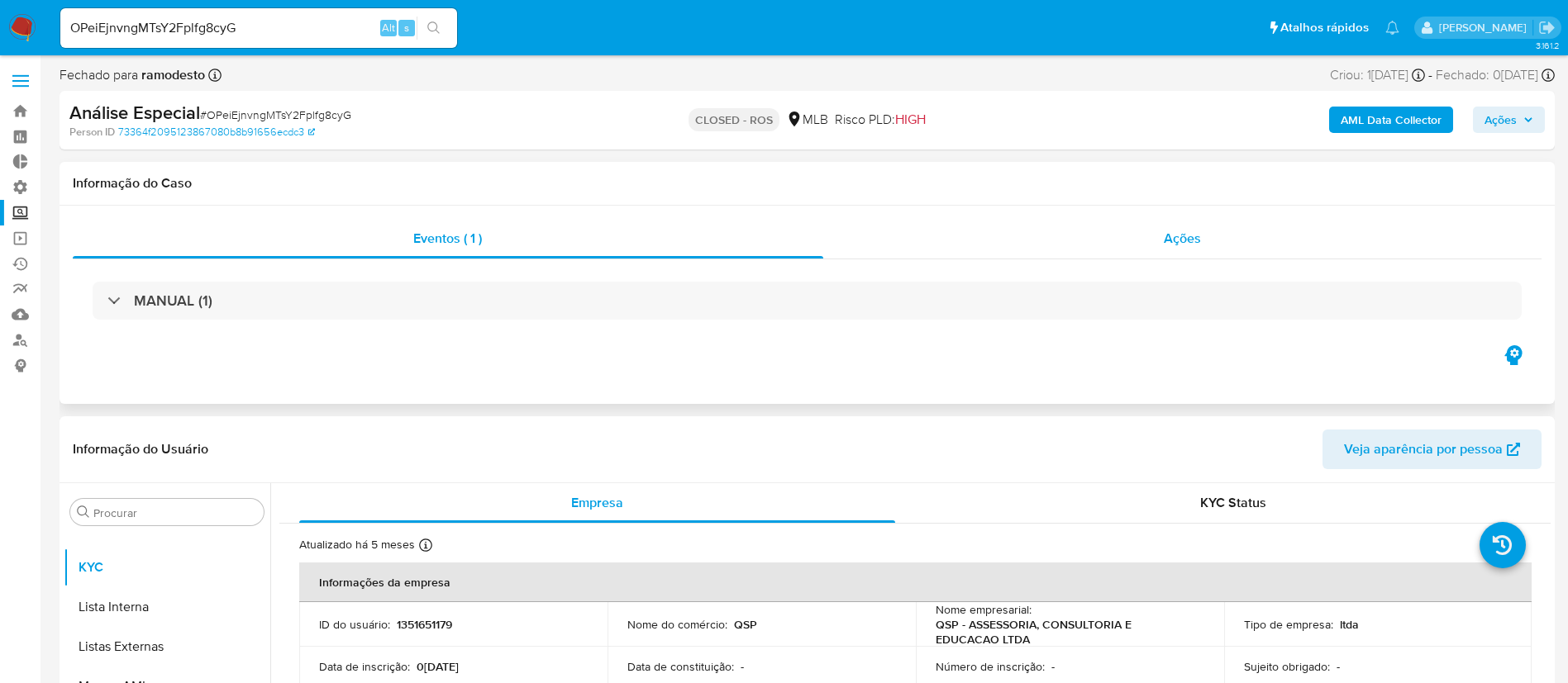
click at [1169, 230] on span "Ações" at bounding box center [1182, 238] width 37 height 19
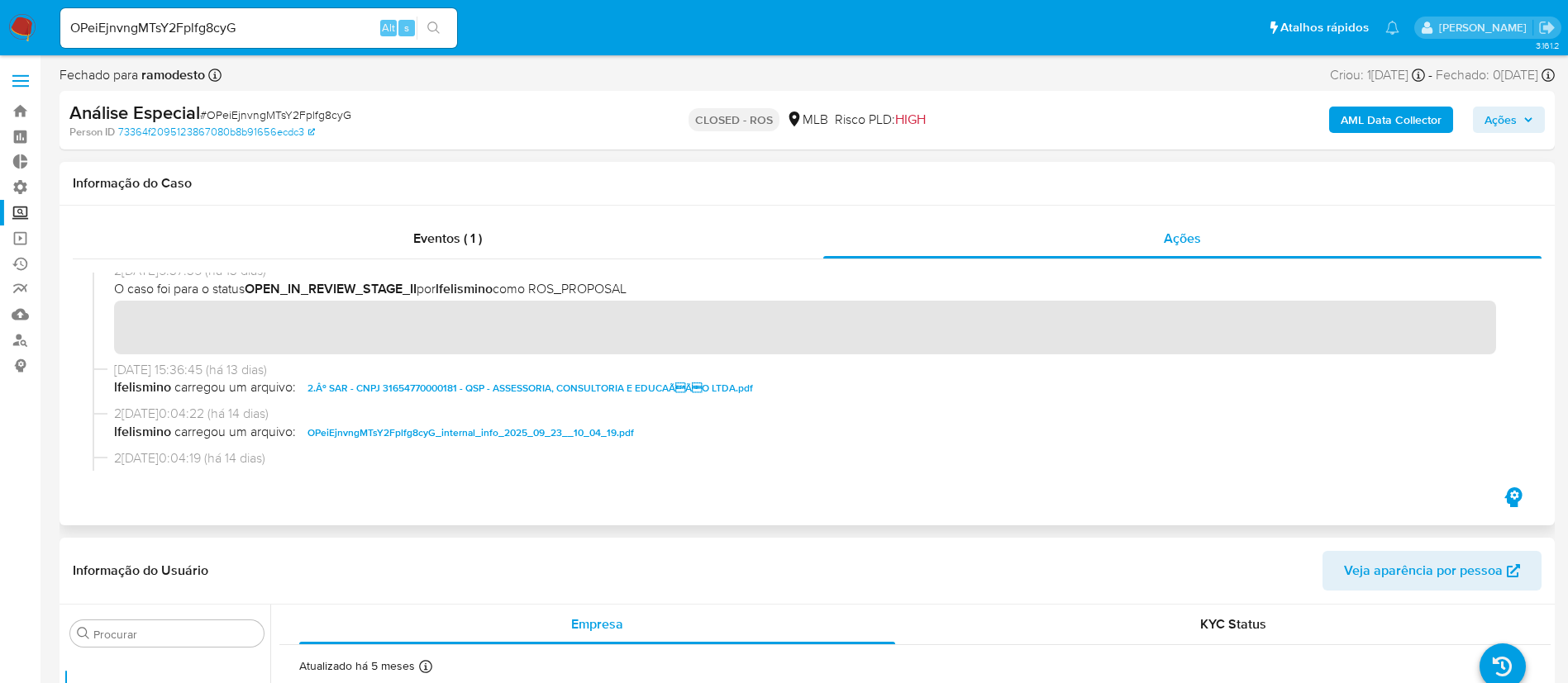
scroll to position [1449, 0]
